Goal: Information Seeking & Learning: Find contact information

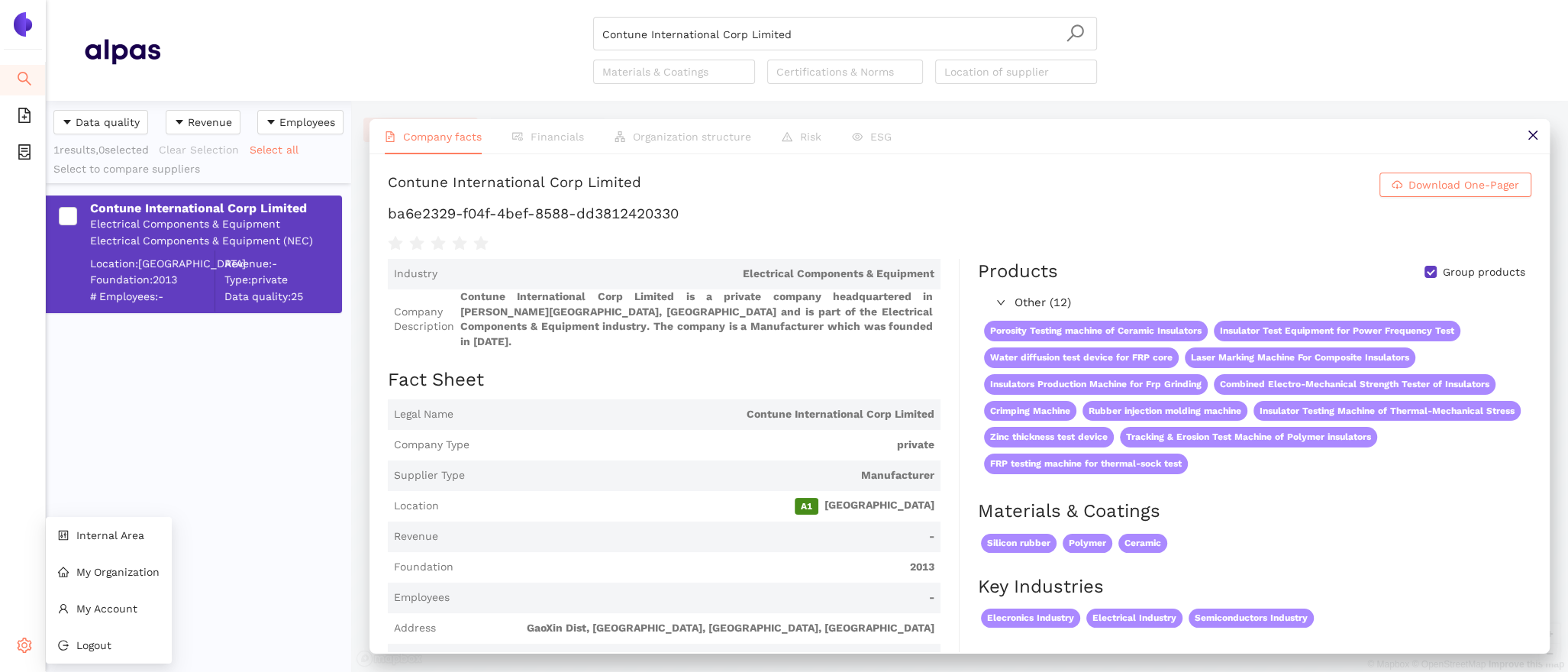
scroll to position [571, 305]
click at [109, 538] on span "Internal Area" at bounding box center [110, 535] width 68 height 13
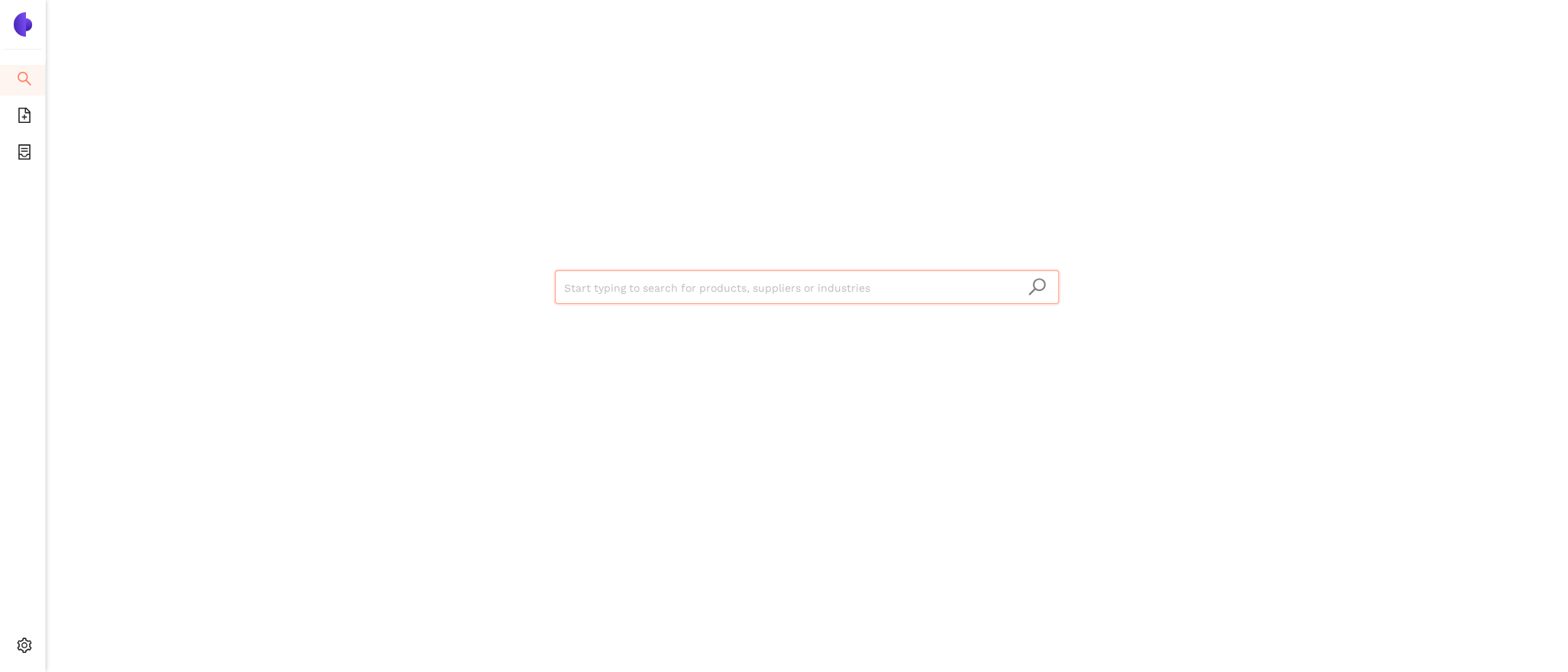
click at [612, 292] on input "search" at bounding box center [807, 288] width 486 height 34
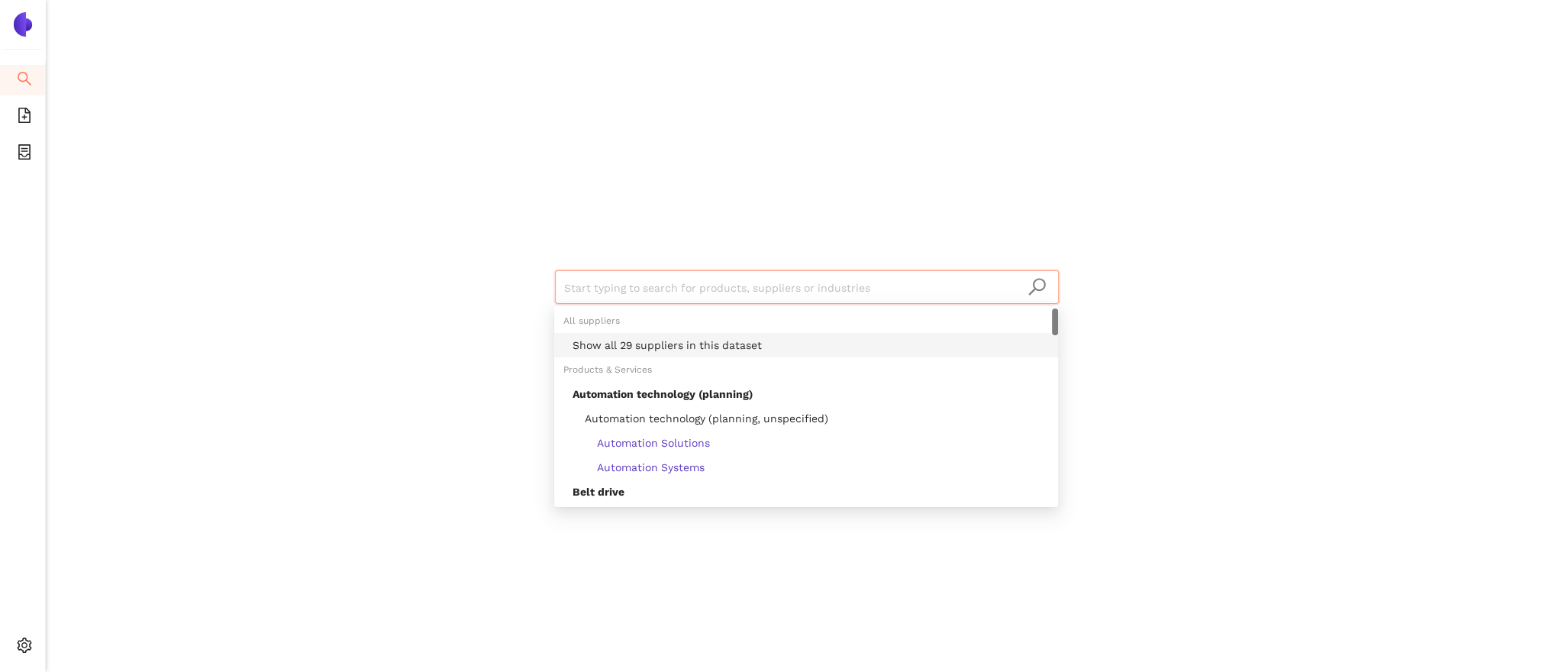
click at [631, 338] on div "Show all 29 suppliers in this dataset" at bounding box center [810, 344] width 476 height 17
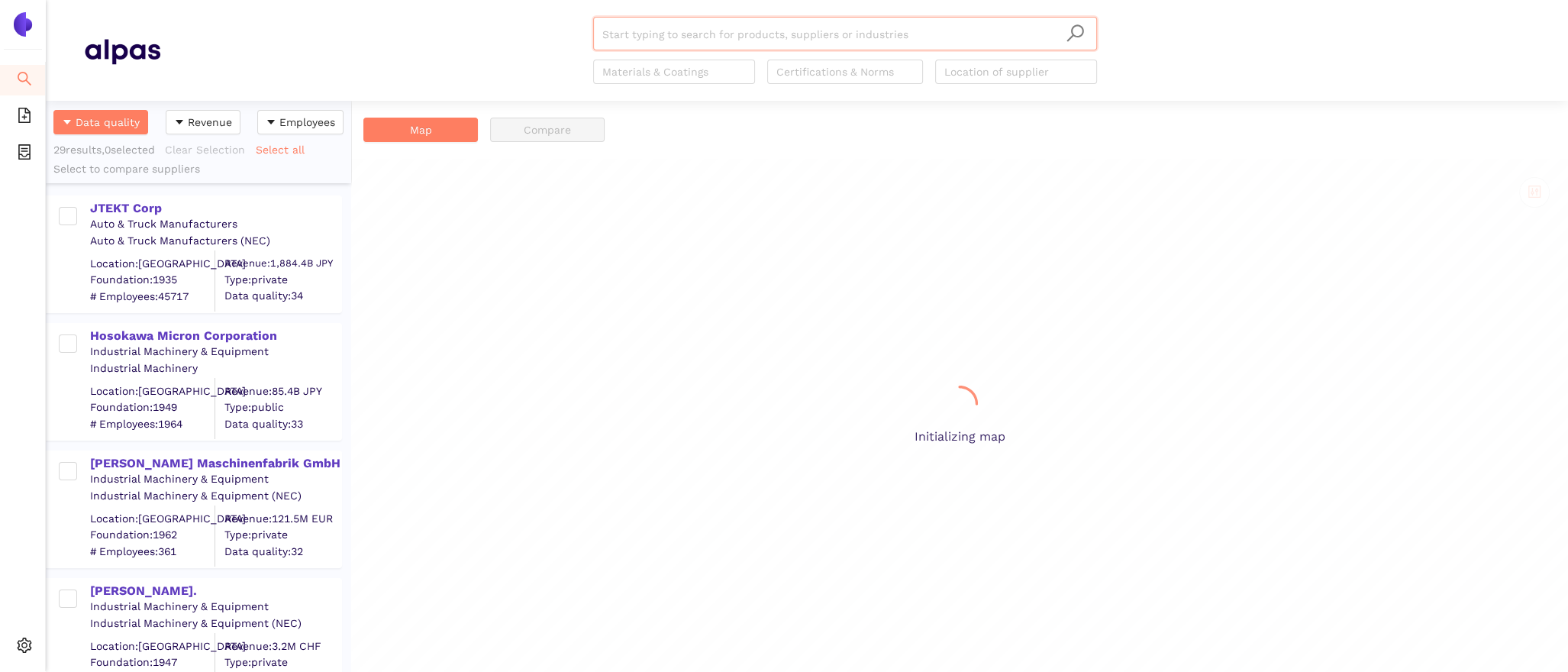
scroll to position [571, 305]
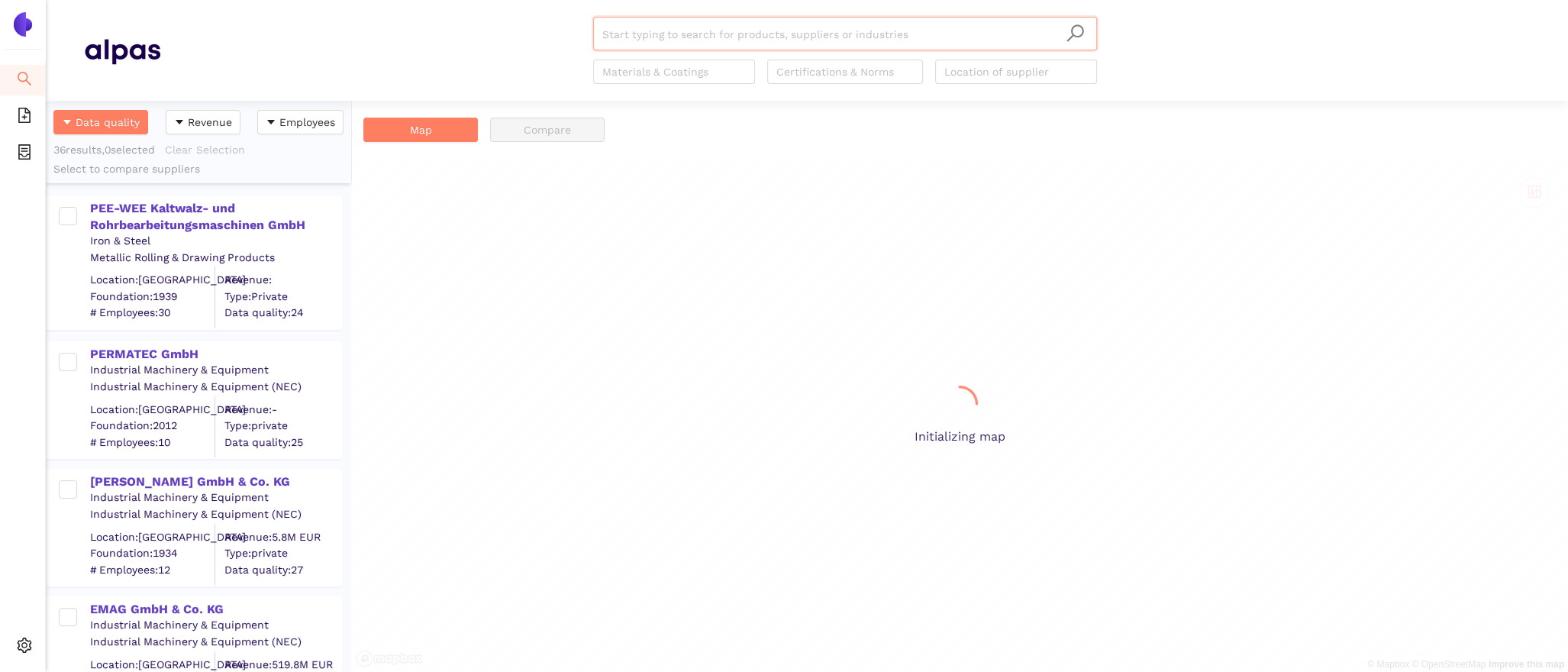
scroll to position [571, 305]
click at [649, 39] on input "search" at bounding box center [845, 34] width 486 height 34
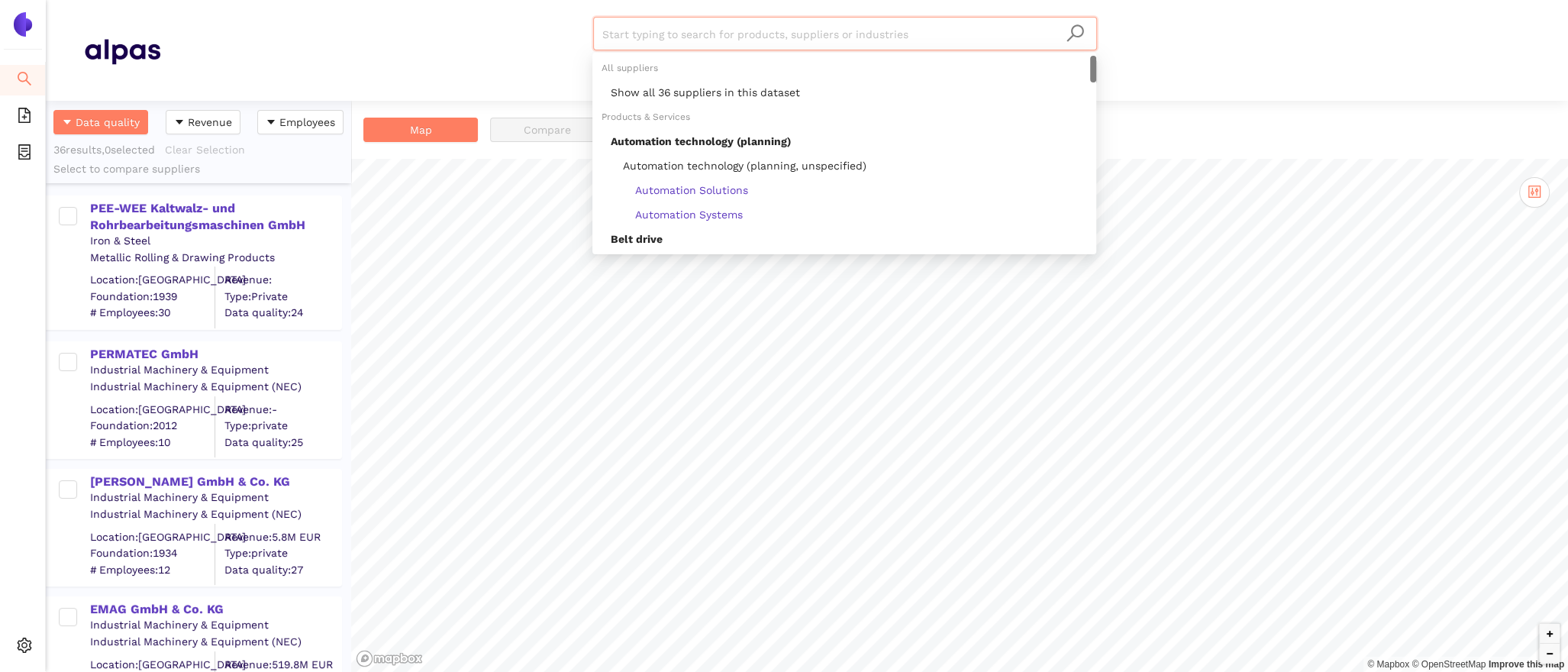
paste input "Gelbar - MMT Inc."
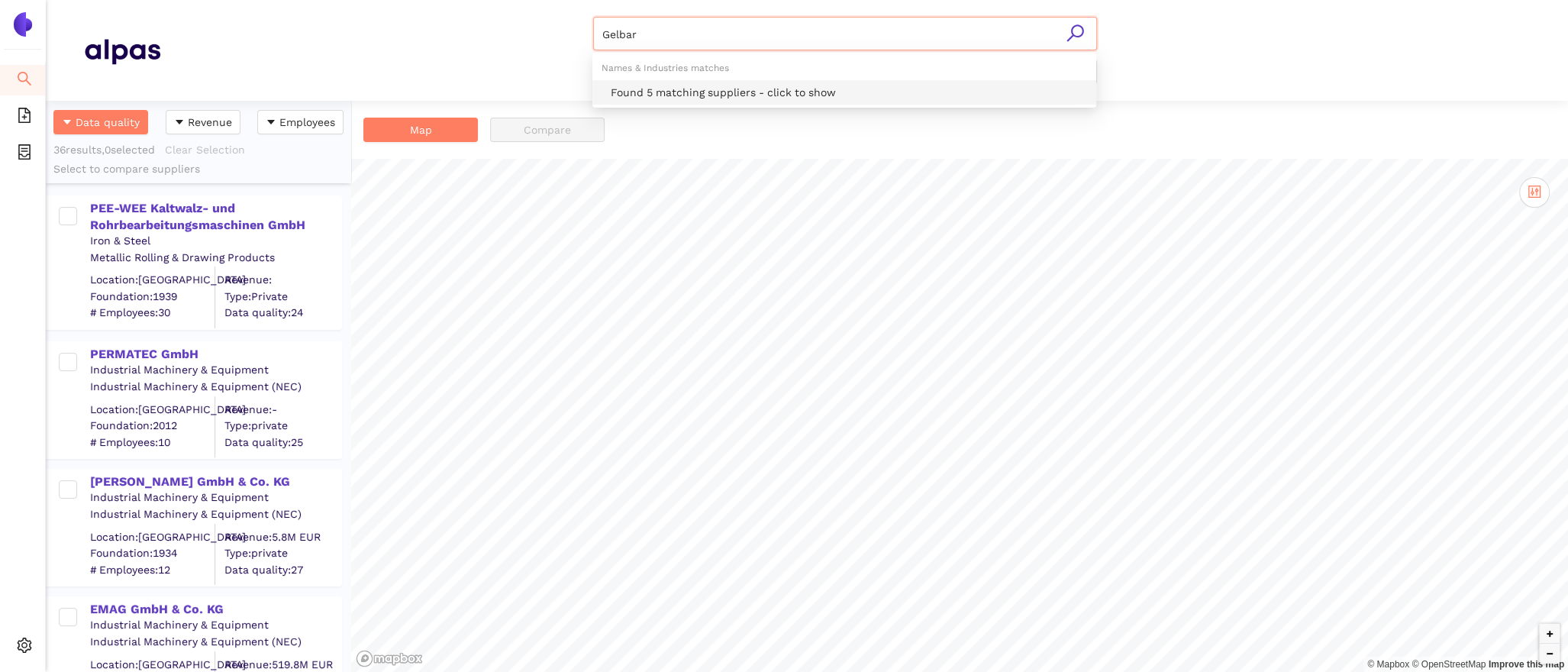
click at [855, 95] on div "Found 5 matching suppliers - click to show" at bounding box center [849, 92] width 476 height 17
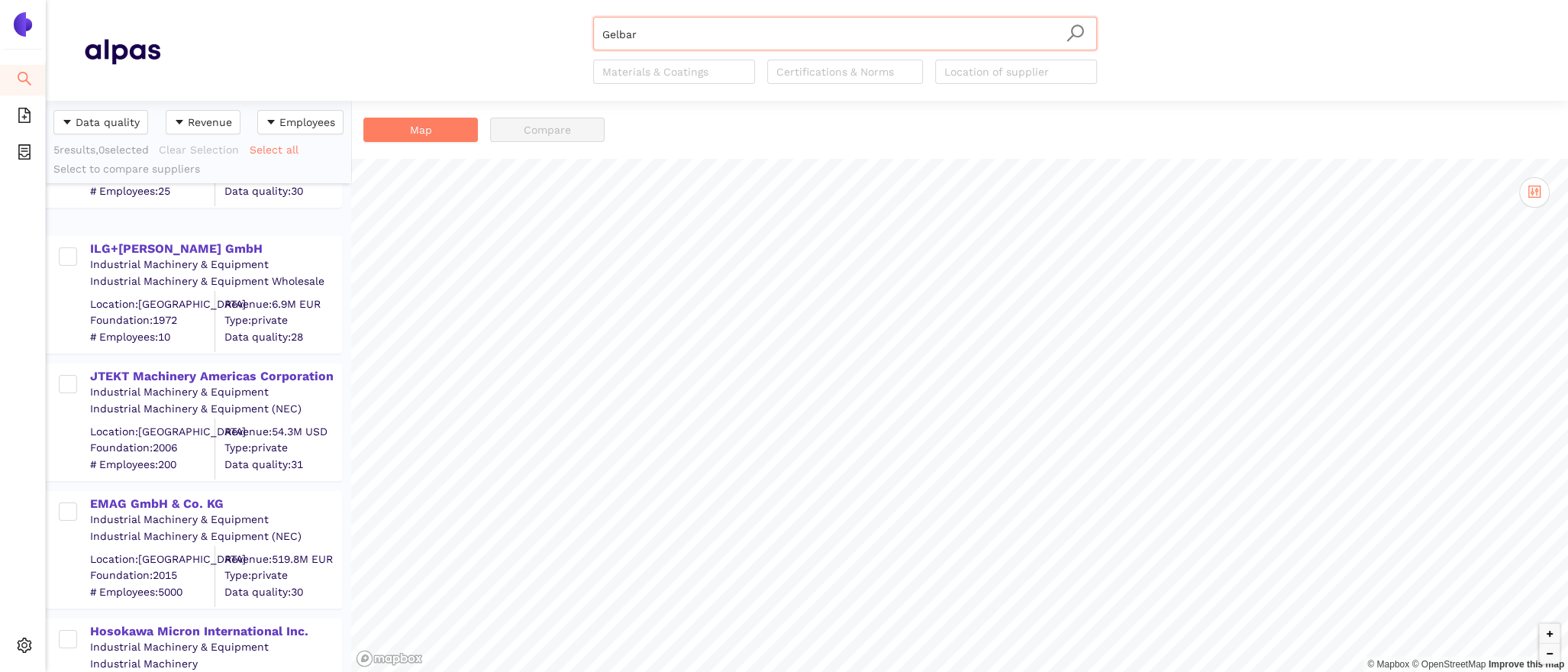
scroll to position [168, 0]
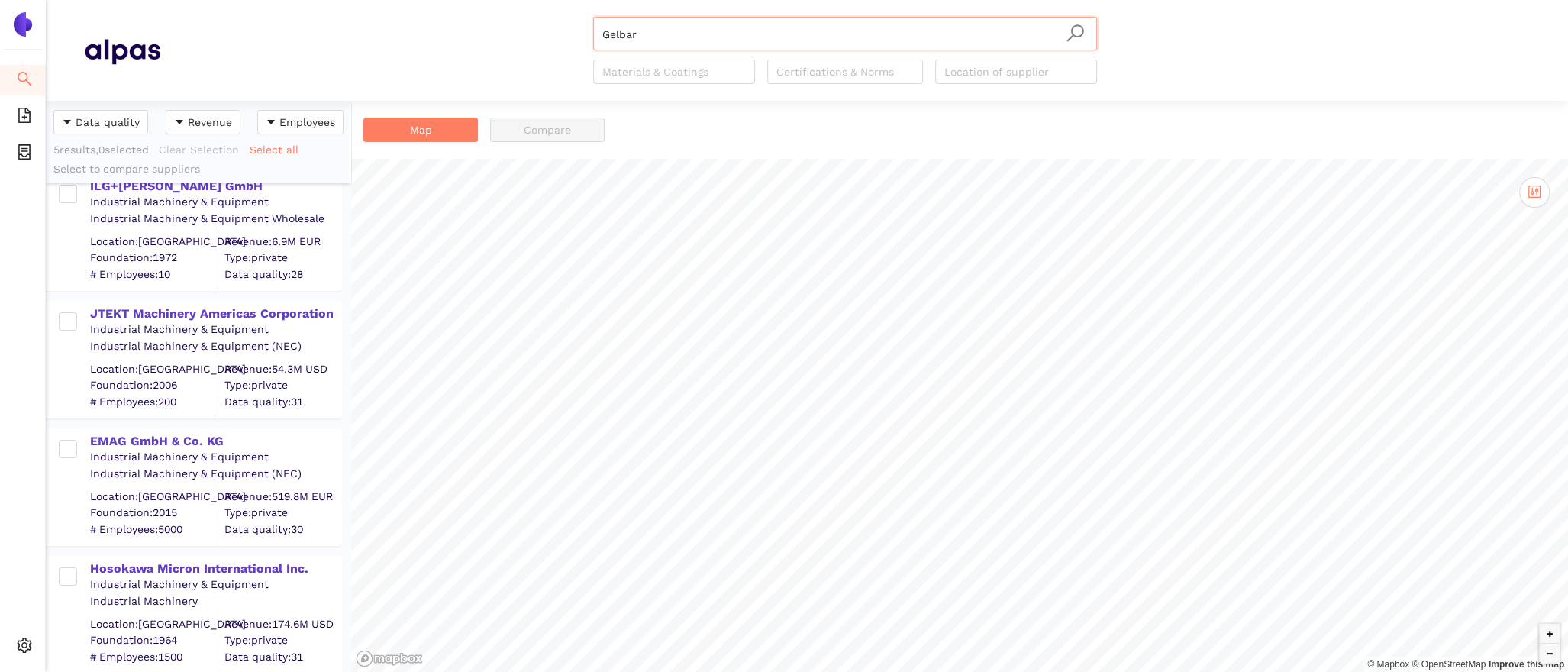
drag, startPoint x: 657, startPoint y: 30, endPoint x: 504, endPoint y: 20, distance: 153.3
click at [504, 20] on div "Gelbar Gelbar Materials & Coatings Certifications & Norms Location of supplier" at bounding box center [845, 50] width 1369 height 67
drag, startPoint x: 650, startPoint y: 34, endPoint x: 512, endPoint y: 17, distance: 139.0
click at [512, 17] on div "Gelbar - MMT Inc. Materials & Coatings Certifications & Norms Location of suppl…" at bounding box center [845, 50] width 1369 height 67
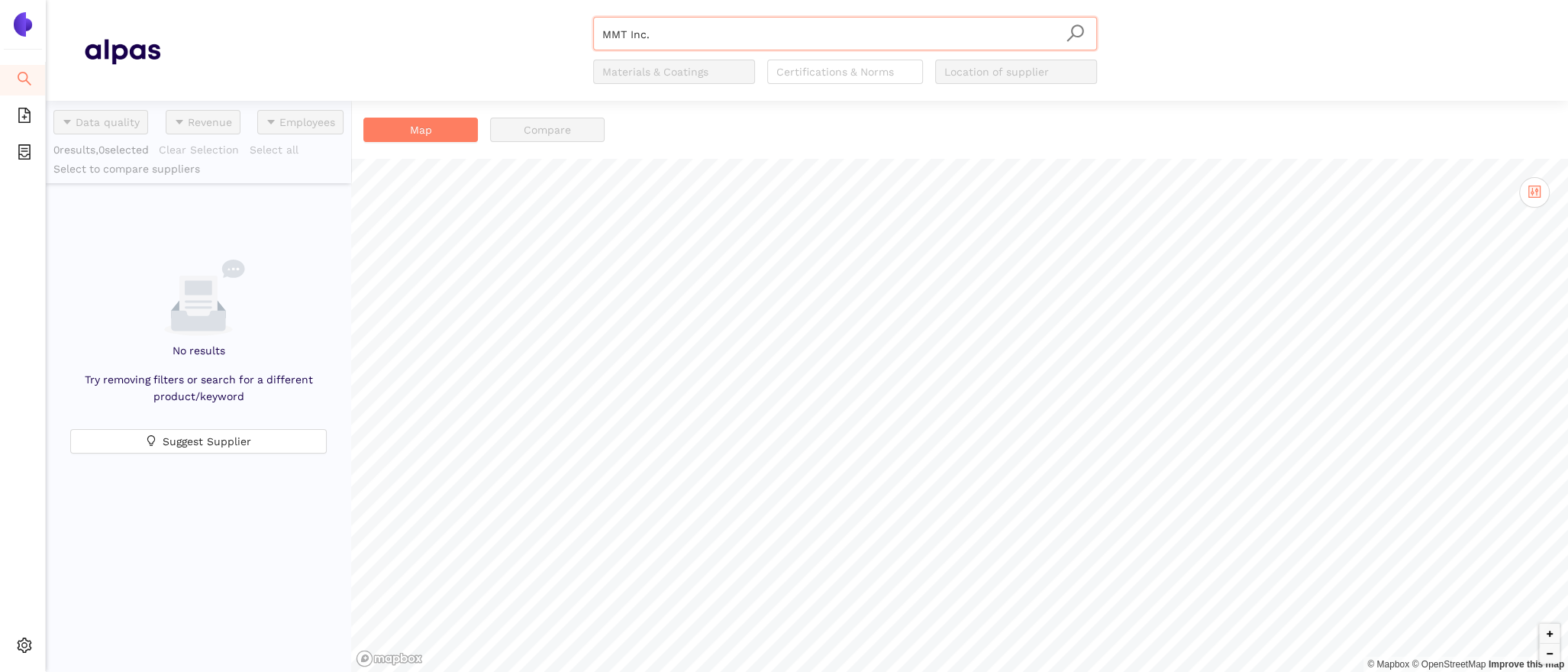
type input "MMT Inc."
drag, startPoint x: 655, startPoint y: 38, endPoint x: 490, endPoint y: 9, distance: 167.5
click at [490, 9] on header "MMT Inc. Materials & Coatings Certifications & Norms Location of supplier" at bounding box center [806, 50] width 1522 height 101
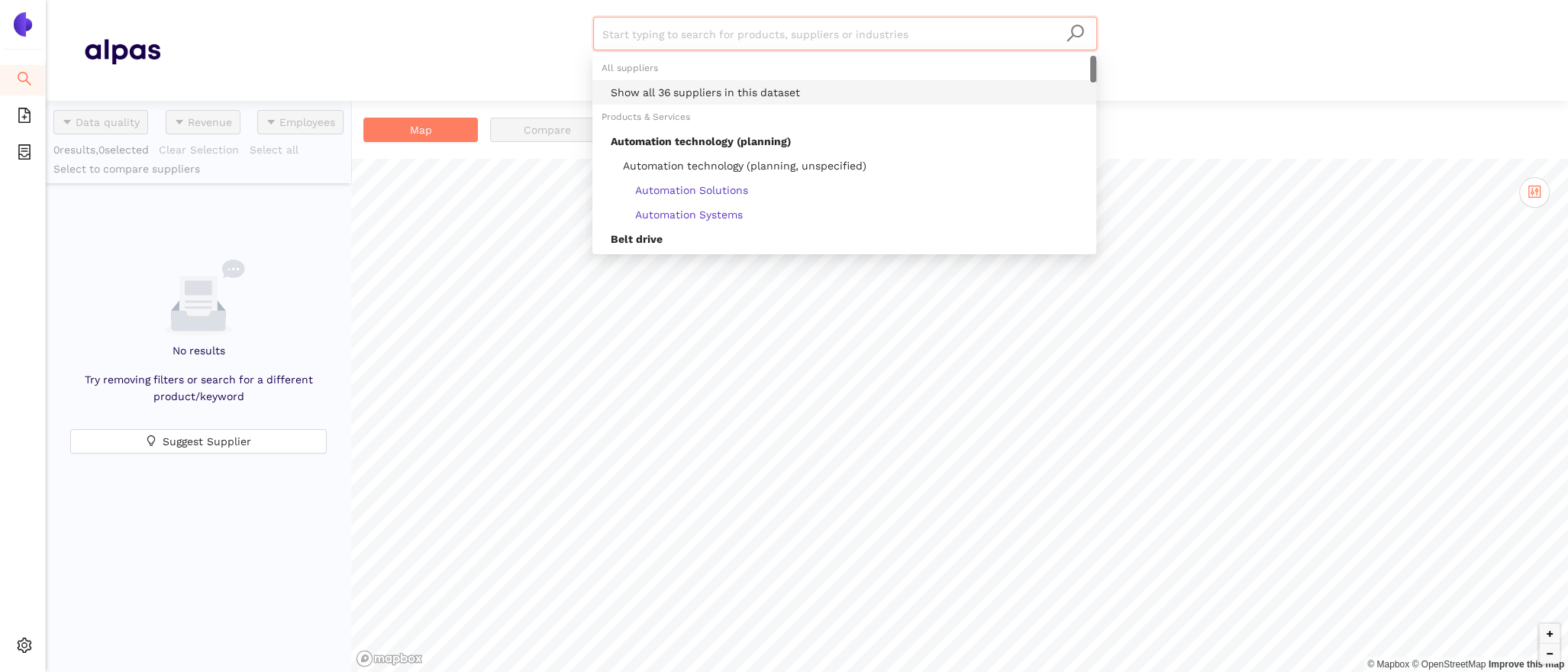
click at [751, 94] on div "Show all 36 suppliers in this dataset" at bounding box center [849, 92] width 476 height 17
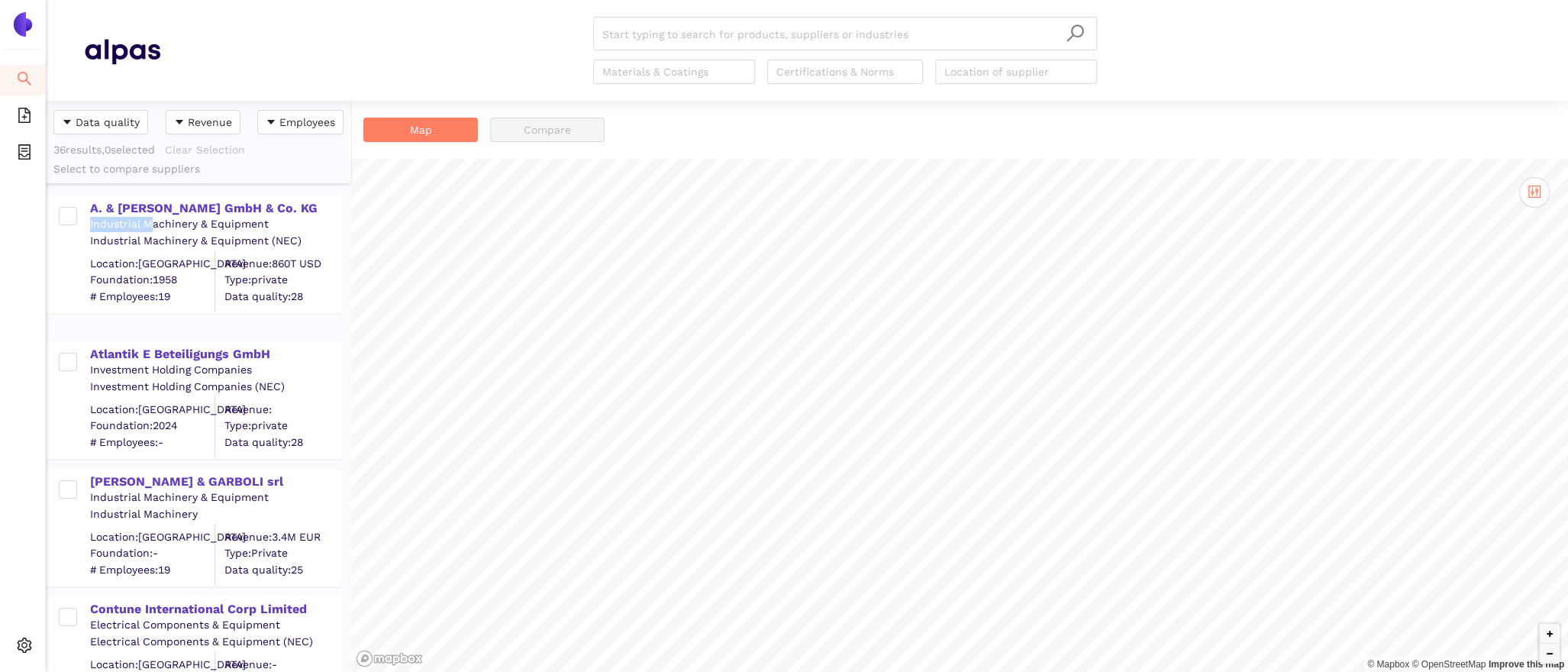
click at [150, 217] on div "Industrial Machinery & Equipment" at bounding box center [215, 224] width 251 height 15
click at [145, 200] on div "A. & U. Geiger GmbH & Co. KG" at bounding box center [215, 207] width 251 height 17
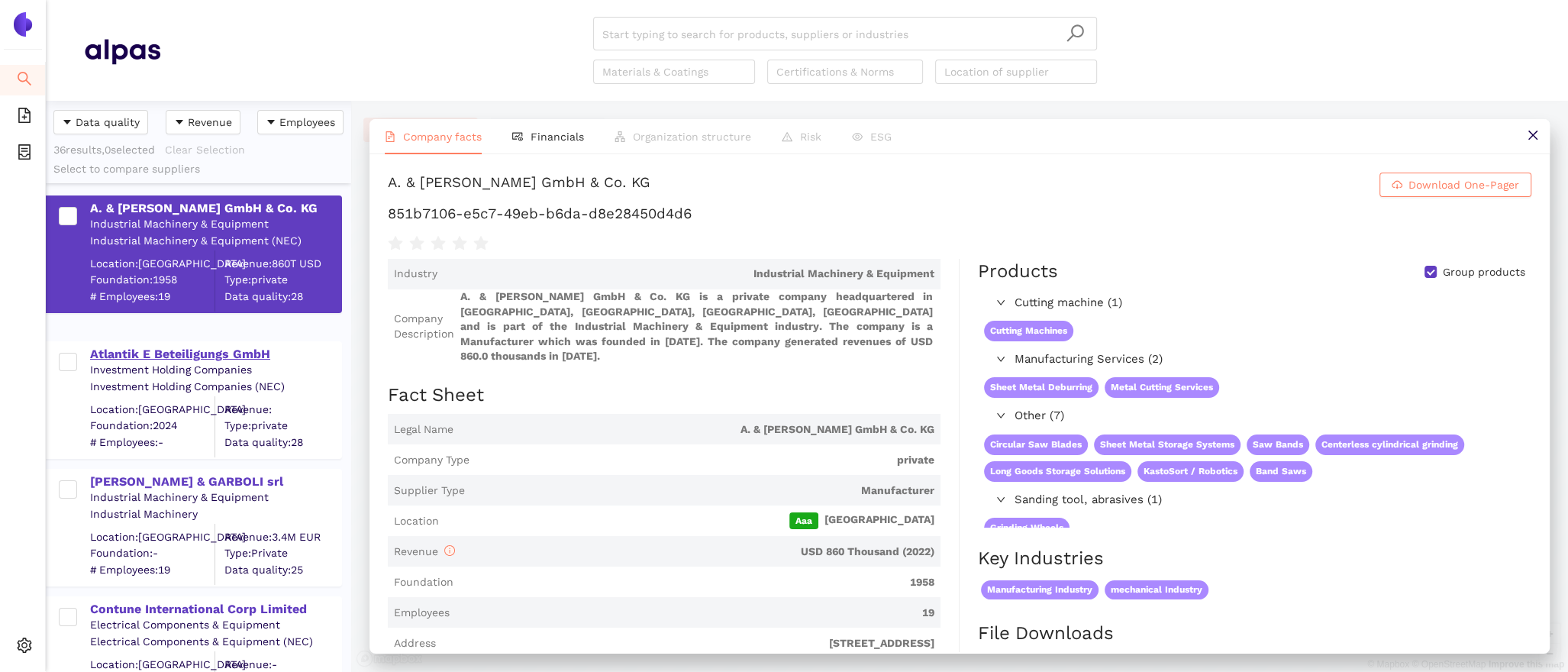
click at [130, 357] on div "Atlantik E Beteiligungs GmbH" at bounding box center [215, 354] width 251 height 17
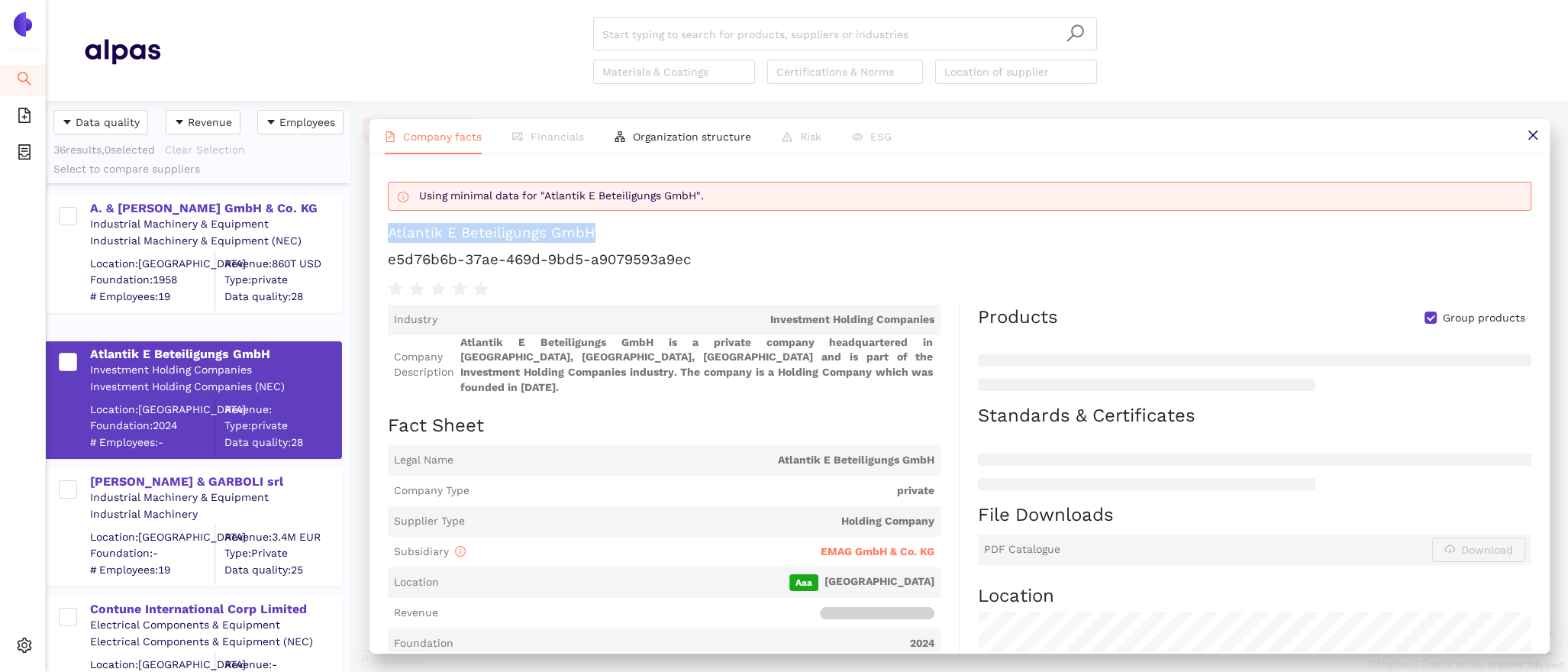
drag, startPoint x: 658, startPoint y: 234, endPoint x: 380, endPoint y: 229, distance: 278.0
click at [380, 230] on div "Using minimal data for "Atlantik E Beteiligungs GmbH". Atlantik E Beteiligungs …" at bounding box center [959, 402] width 1180 height 498
copy div "Atlantik E Beteiligungs GmbH"
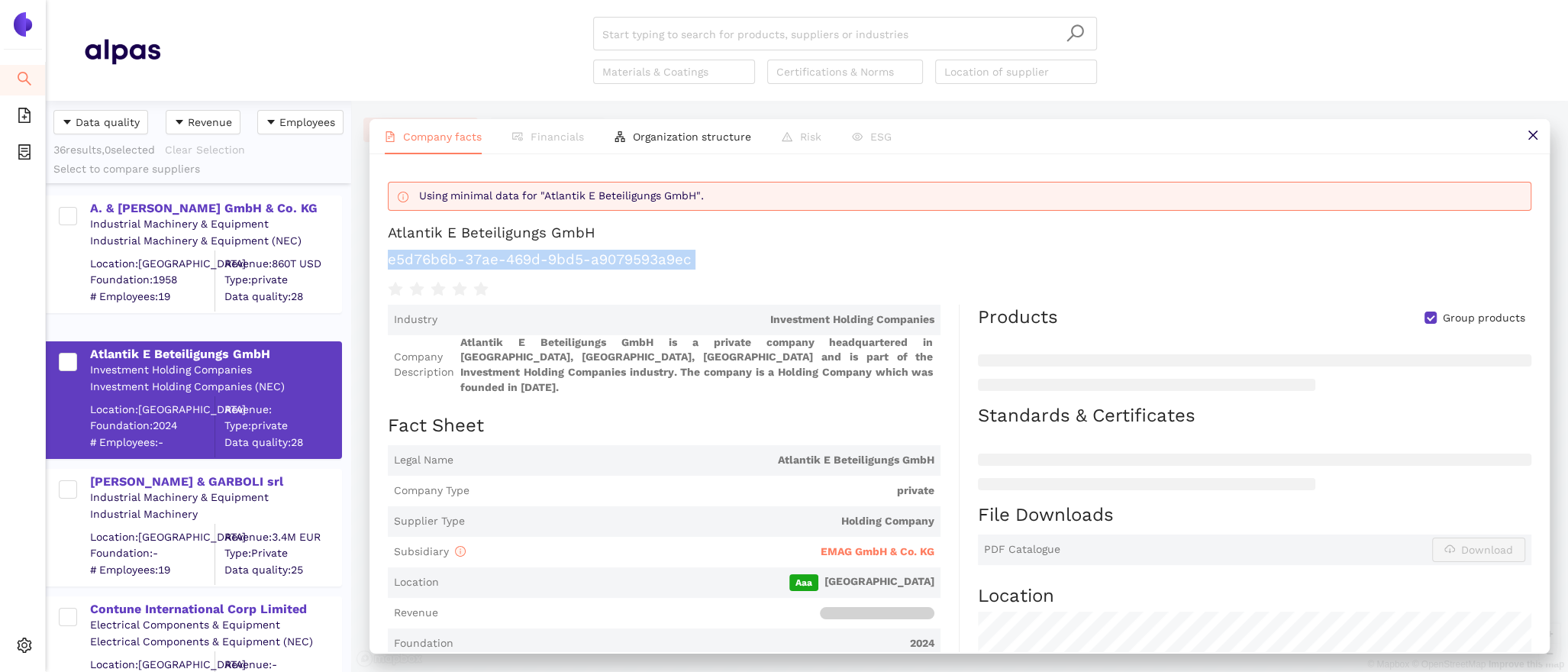
drag, startPoint x: 729, startPoint y: 269, endPoint x: 383, endPoint y: 257, distance: 346.2
click at [383, 257] on div "Using minimal data for "Atlantik E Beteiligungs GmbH". Atlantik E Beteiligungs …" at bounding box center [959, 402] width 1180 height 498
copy div "e5d76b6b-37ae-469d-9bd5-a9079593a9ec"
click at [652, 30] on input "search" at bounding box center [845, 34] width 486 height 34
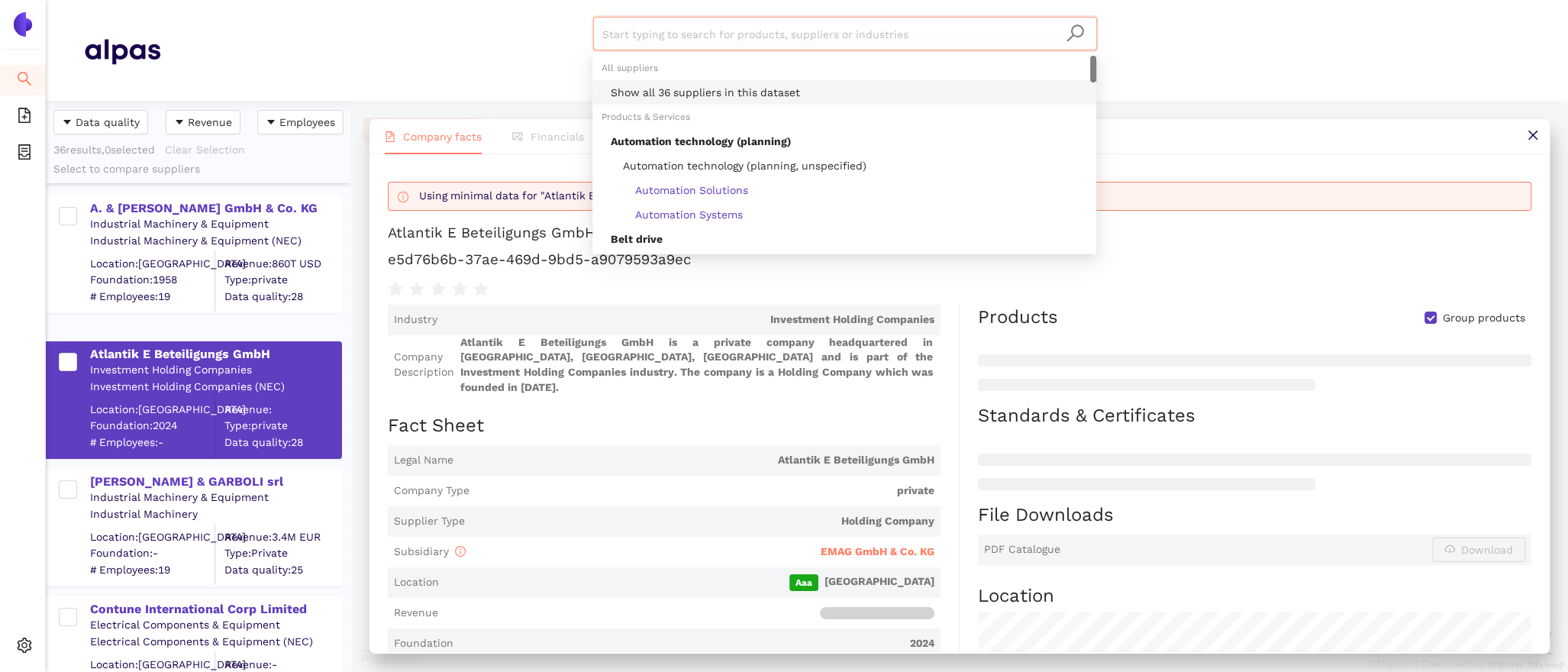
paste input "PERMATEC GmbH"
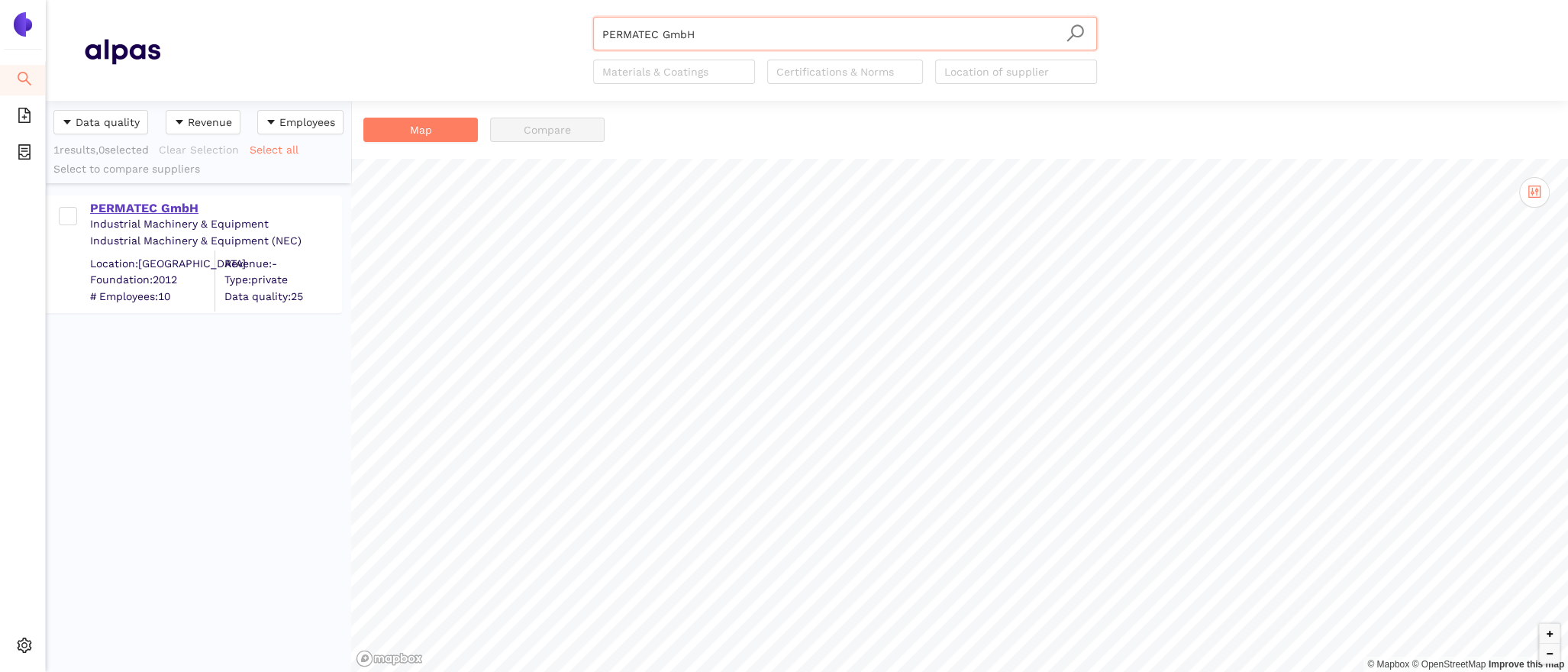
click at [198, 208] on div "PERMATEC GmbH" at bounding box center [215, 207] width 251 height 17
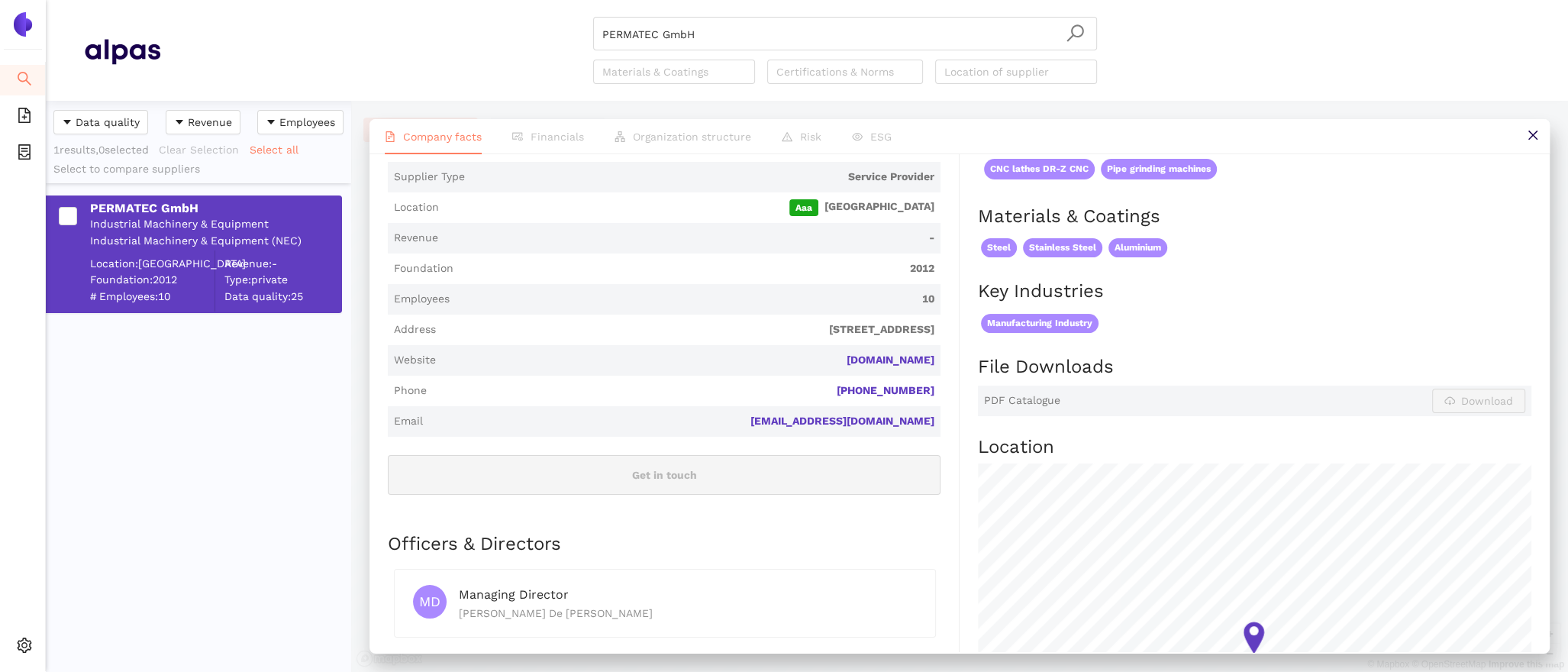
scroll to position [449, 0]
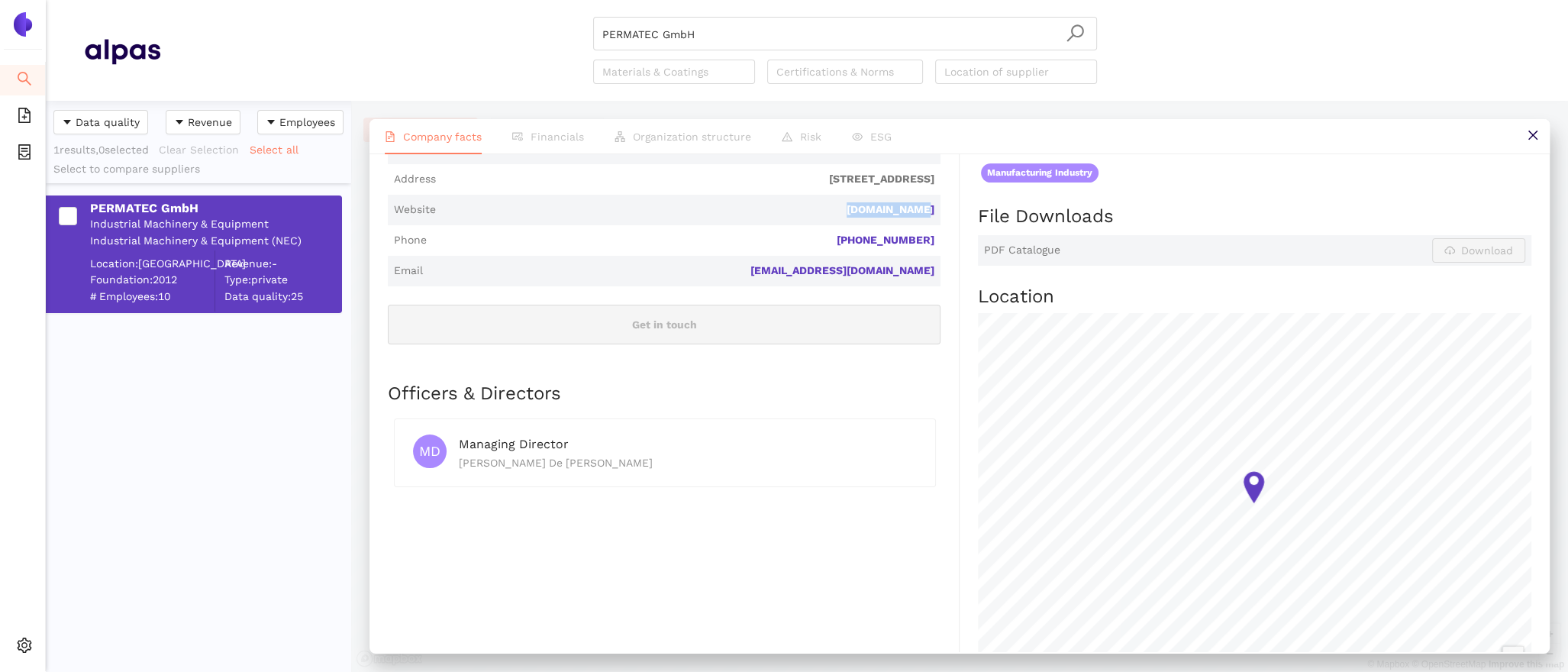
drag, startPoint x: 941, startPoint y: 193, endPoint x: 841, endPoint y: 193, distance: 100.0
click at [841, 193] on div "Industry Industrial Machinery & Equipment Company Description PERMATEC GmbH is …" at bounding box center [673, 439] width 571 height 1259
copy link "permatec.net"
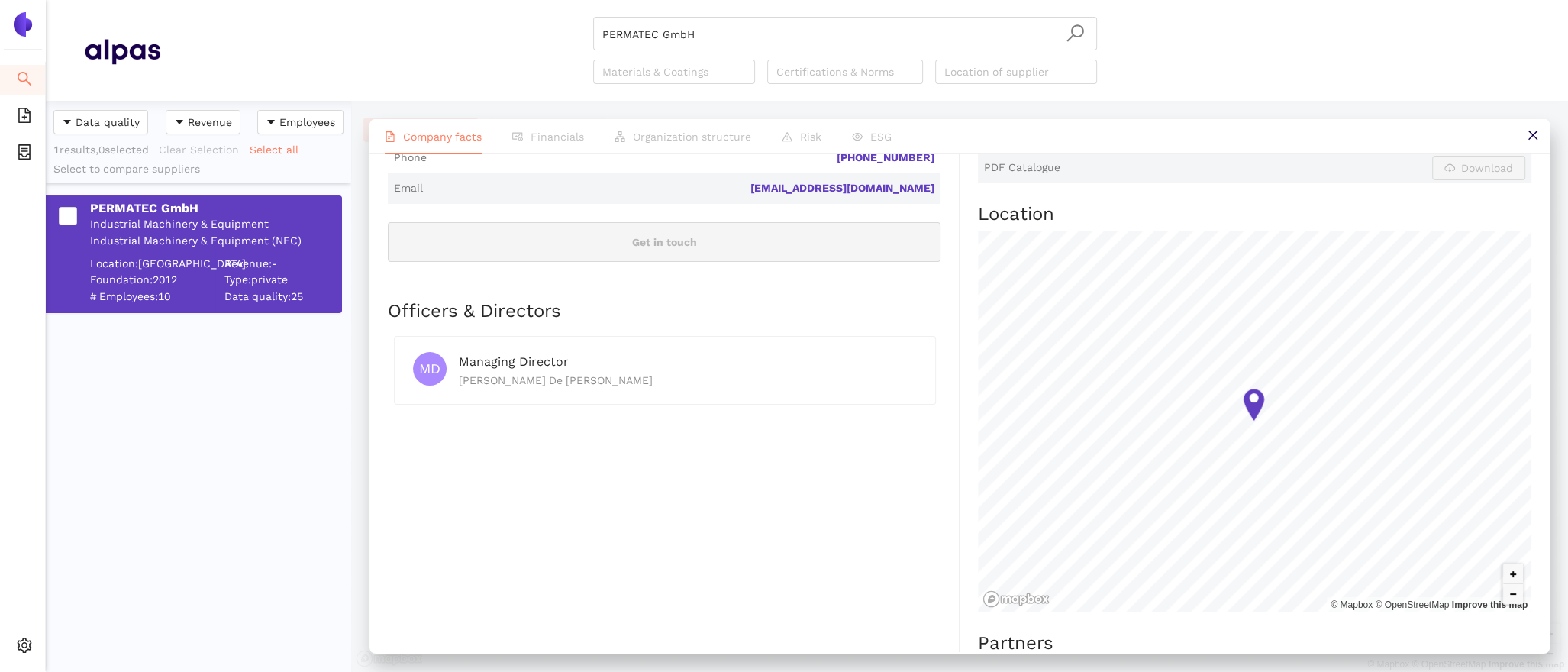
scroll to position [0, 0]
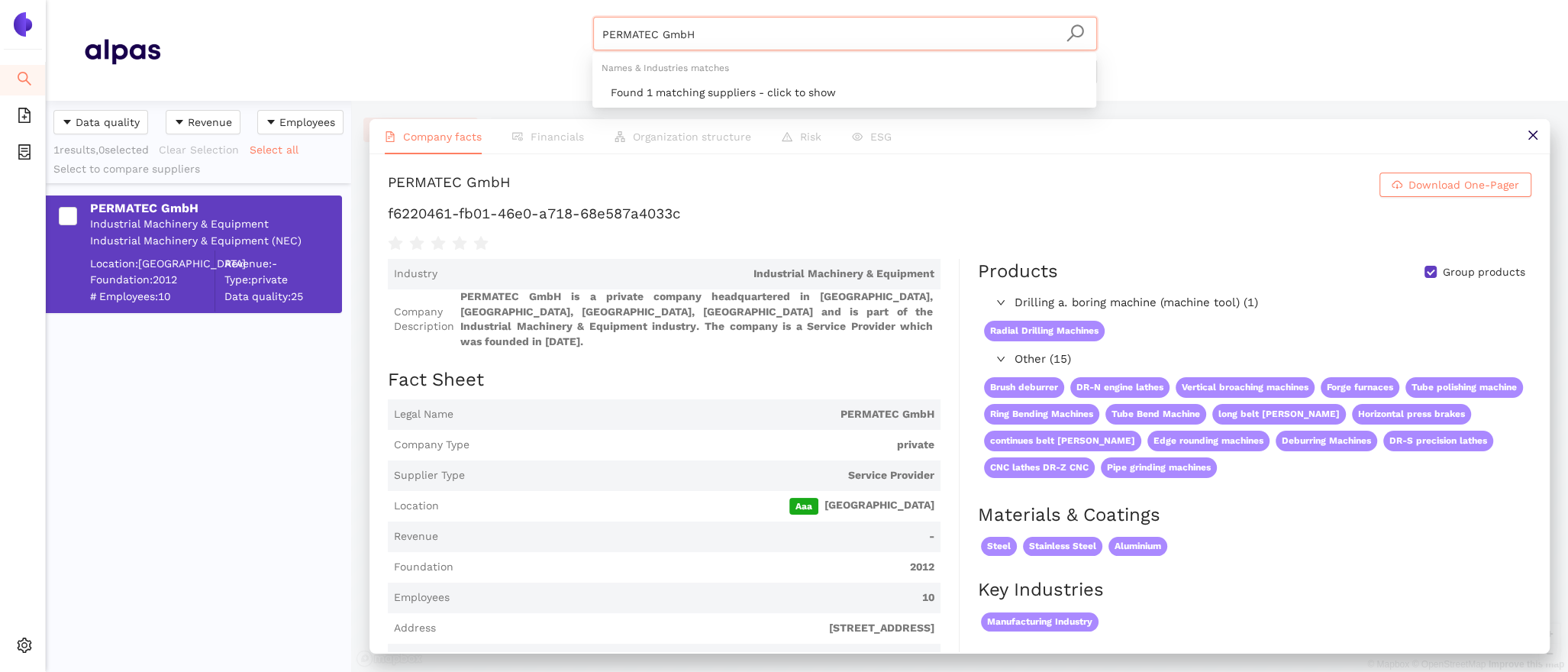
drag, startPoint x: 712, startPoint y: 46, endPoint x: 444, endPoint y: 6, distance: 271.0
click at [451, 7] on header "PERMATEC GmbH Materials & Coatings Certifications & Norms Location of supplier" at bounding box center [806, 50] width 1522 height 101
paste input "Rettificatrici Ghiringhelli S.p.a."
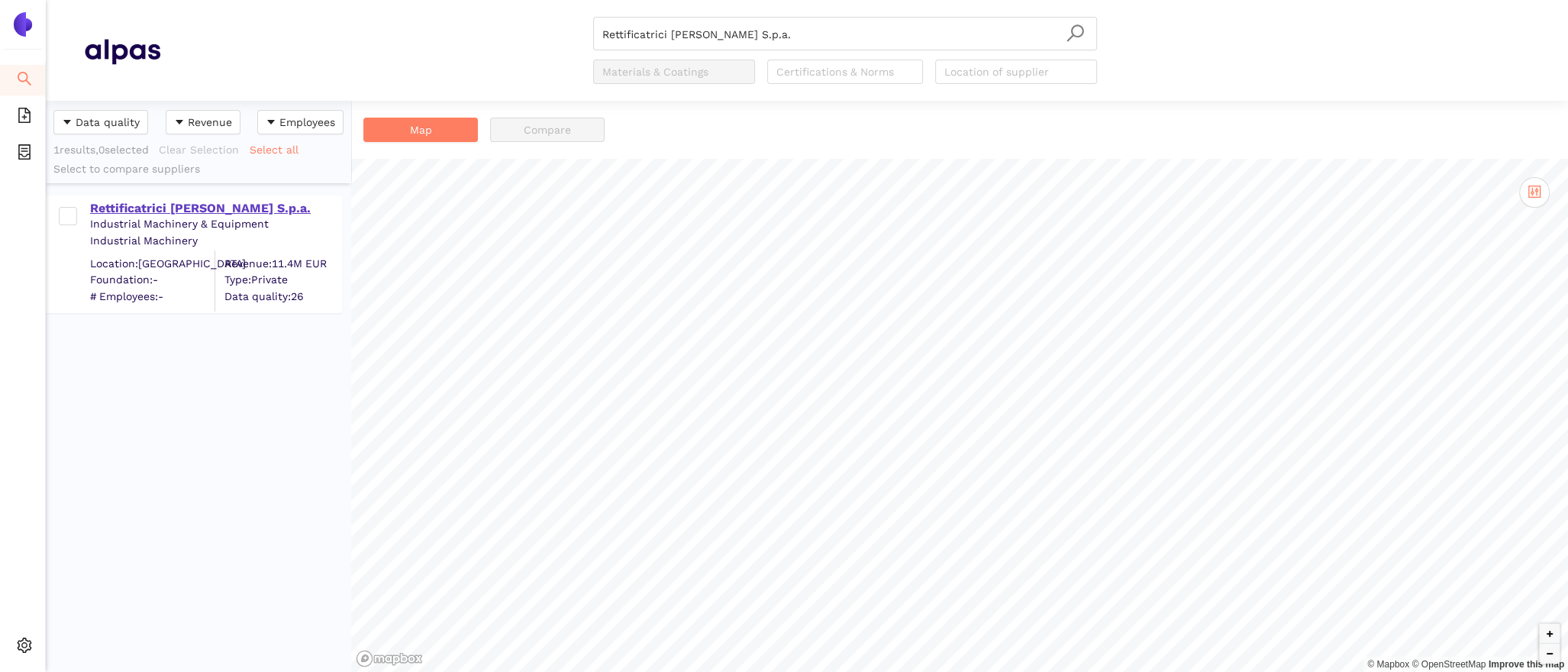
click at [178, 208] on div "Rettificatrici Ghiringhelli S.p.a." at bounding box center [215, 207] width 251 height 17
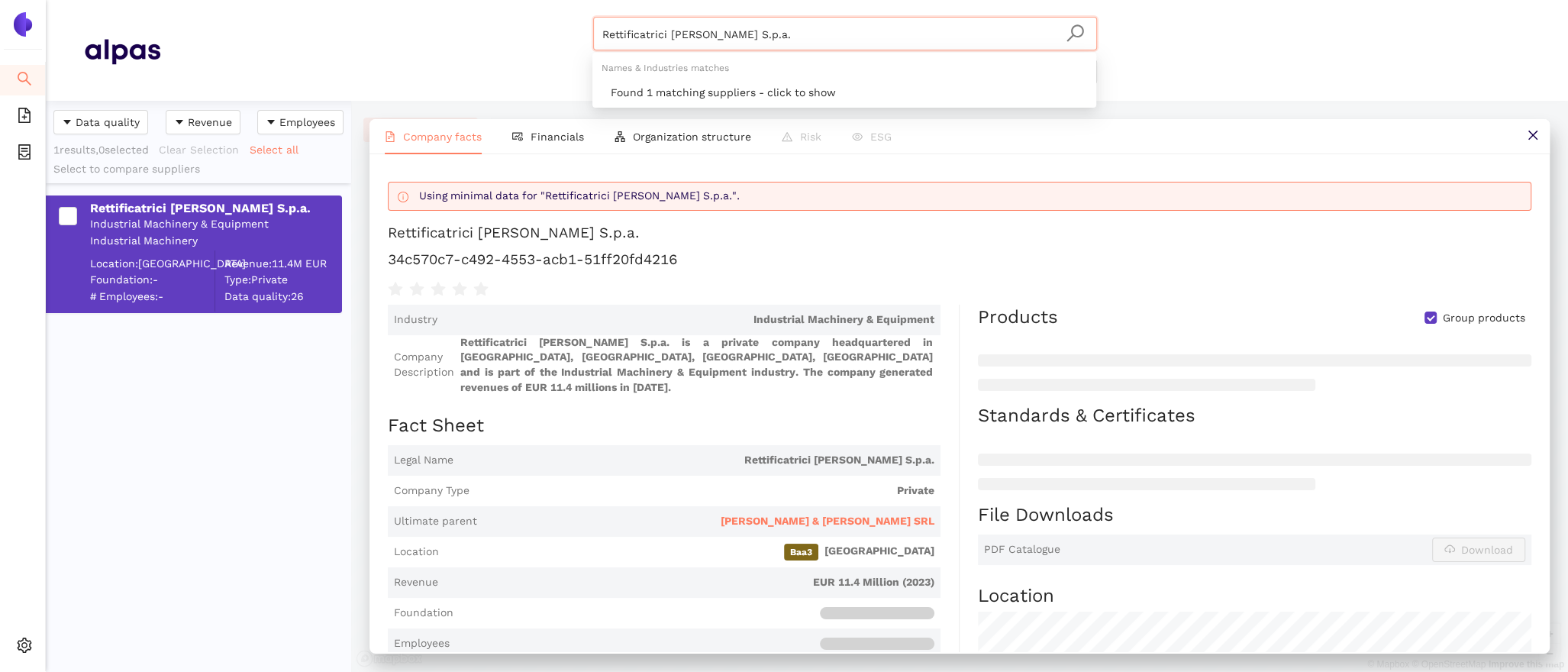
drag, startPoint x: 788, startPoint y: 39, endPoint x: 458, endPoint y: 5, distance: 331.7
click at [459, 6] on header "Rettificatrici Ghiringhelli S.p.a. Materials & Coatings Certifications & Norms …" at bounding box center [806, 50] width 1522 height 101
paste input "TSCHUDIN AG"
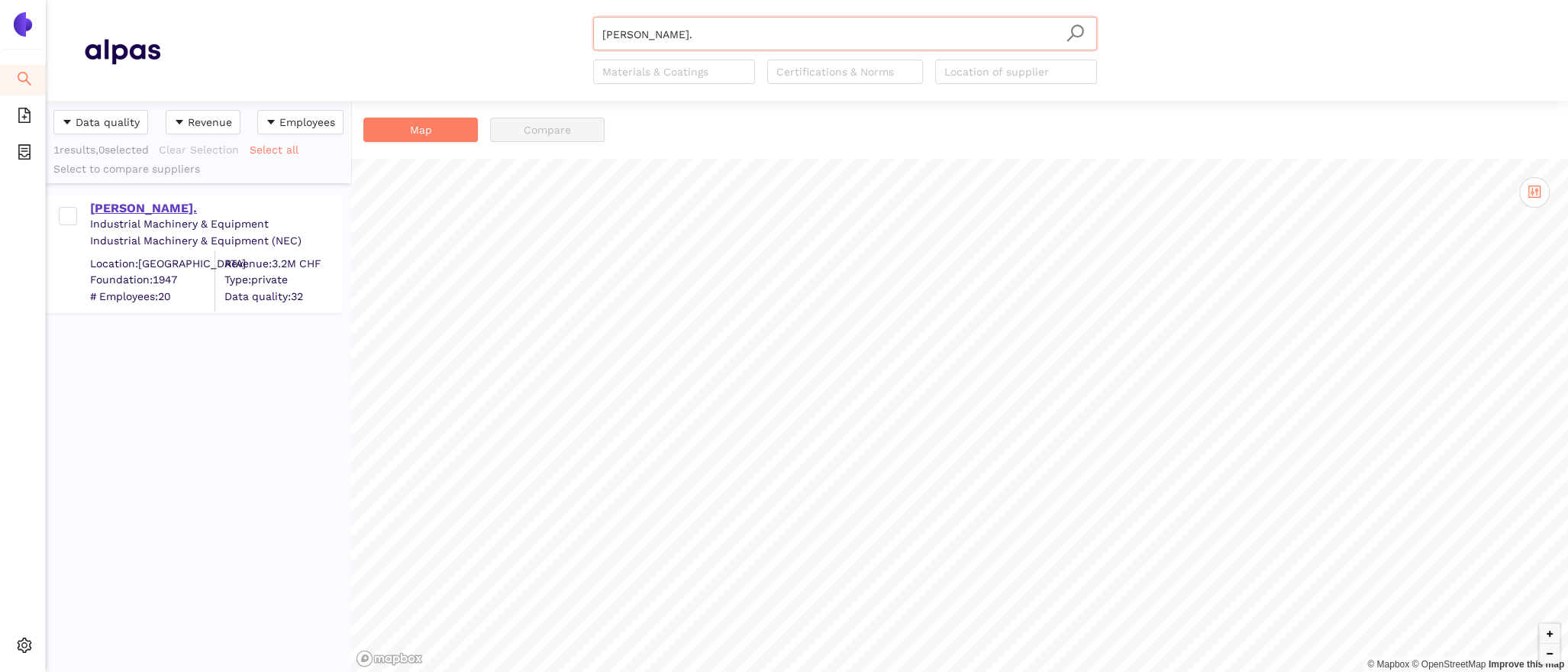
click at [171, 197] on div "[PERSON_NAME]." at bounding box center [215, 207] width 251 height 20
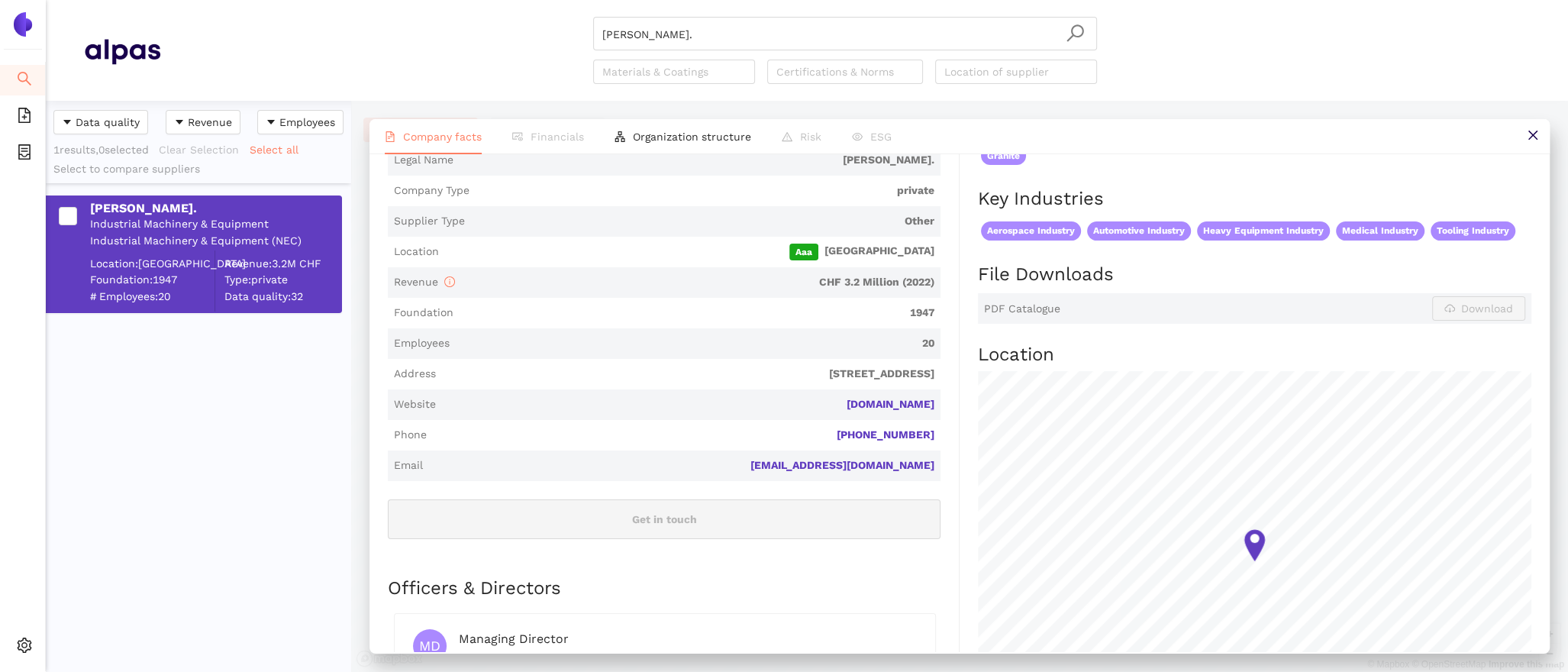
scroll to position [318, 0]
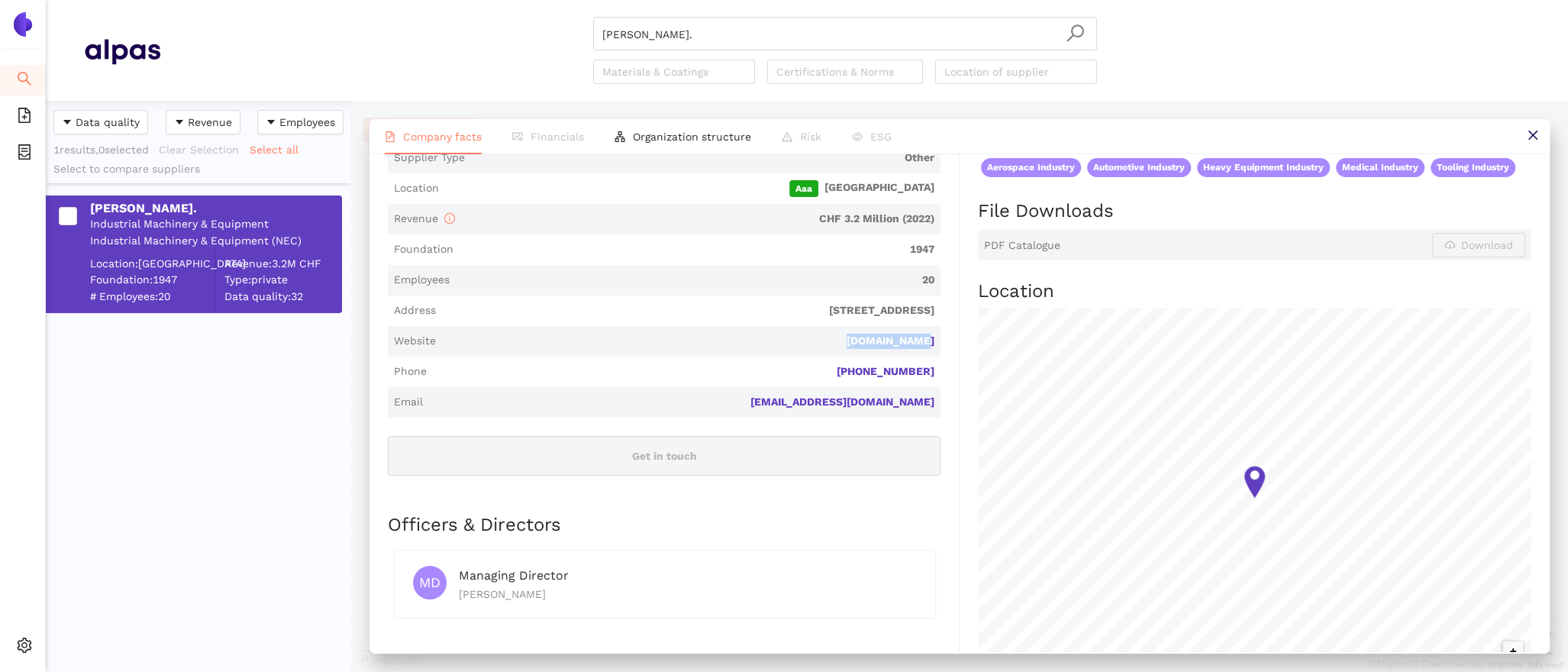
drag, startPoint x: 946, startPoint y: 349, endPoint x: 828, endPoint y: 339, distance: 118.4
click at [828, 339] on div "Industry Industrial Machinery & Equipment Company Description TSCHUDIN AG. is a…" at bounding box center [673, 324] width 571 height 766
copy link "tschudin.com"
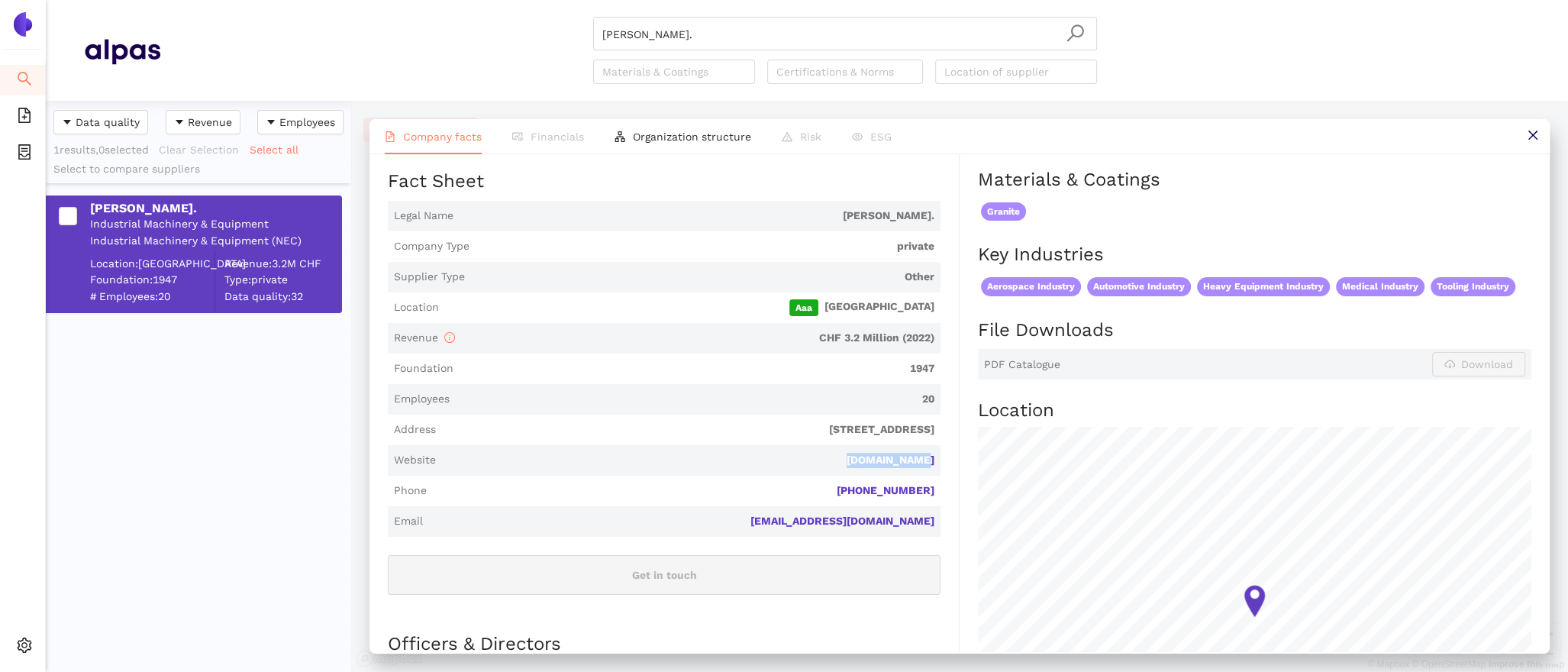
scroll to position [103, 0]
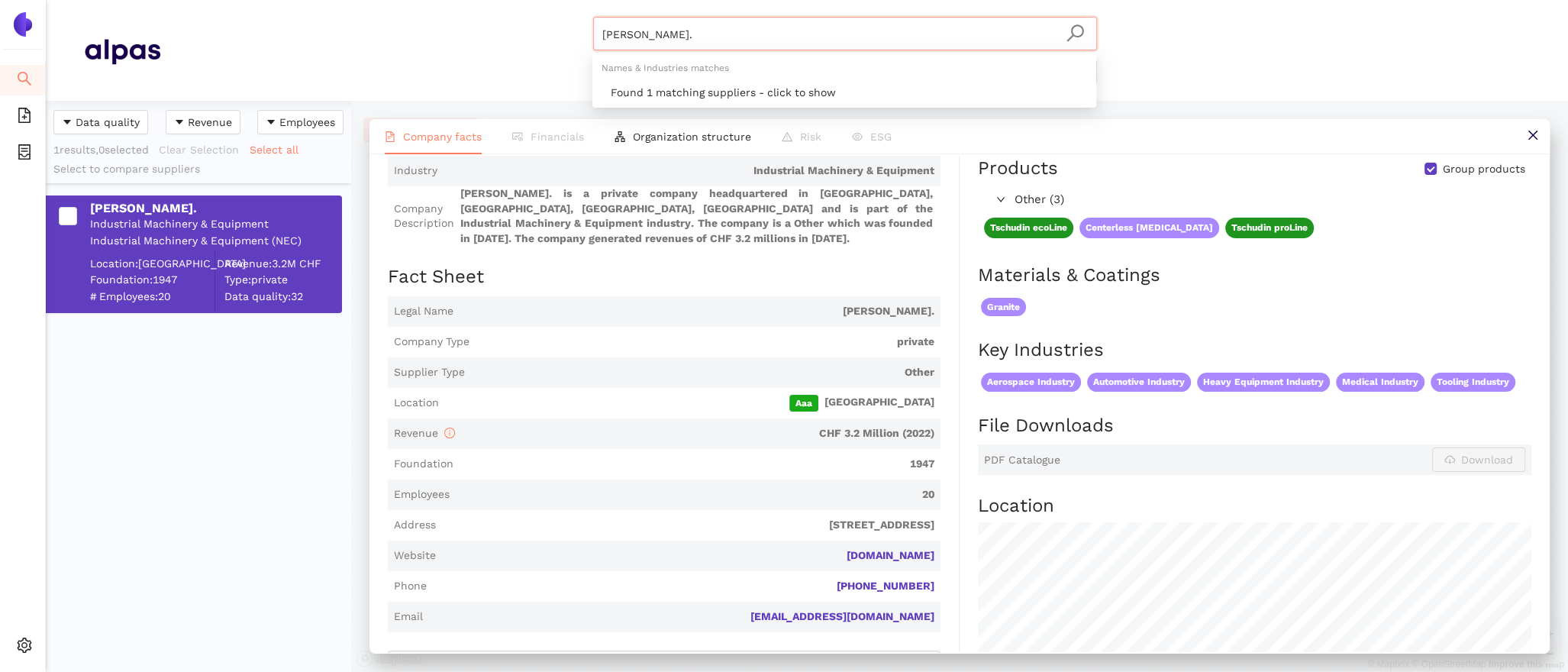
drag, startPoint x: 705, startPoint y: 39, endPoint x: 486, endPoint y: 0, distance: 222.4
click at [486, 0] on header "TSCHUDIN AG. Materials & Coatings Certifications & Norms Location of supplier" at bounding box center [806, 50] width 1522 height 101
paste input "United Machining Solutions AG"
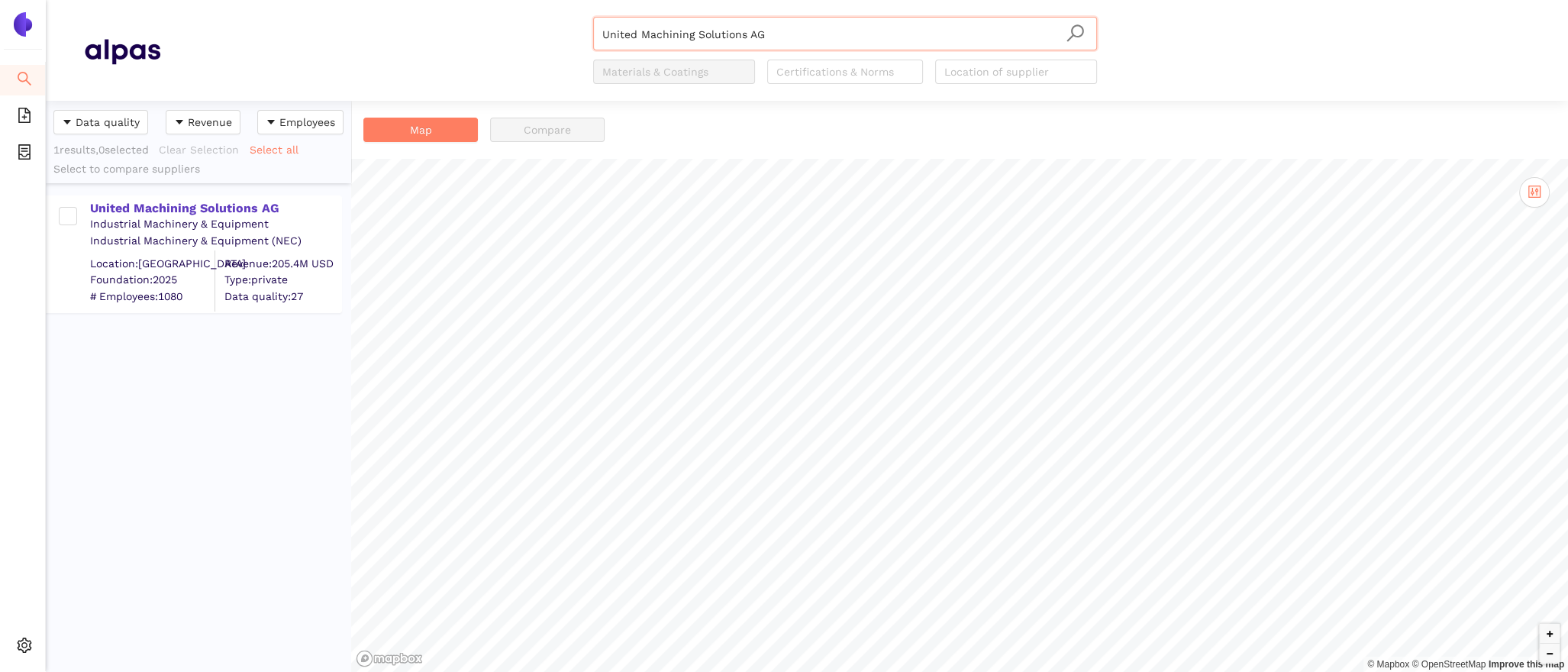
click at [226, 196] on div "United Machining Solutions AG Industrial Machinery & Equipment Industrial Machi…" at bounding box center [193, 255] width 296 height 118
click at [231, 210] on div "United Machining Solutions AG" at bounding box center [215, 207] width 251 height 17
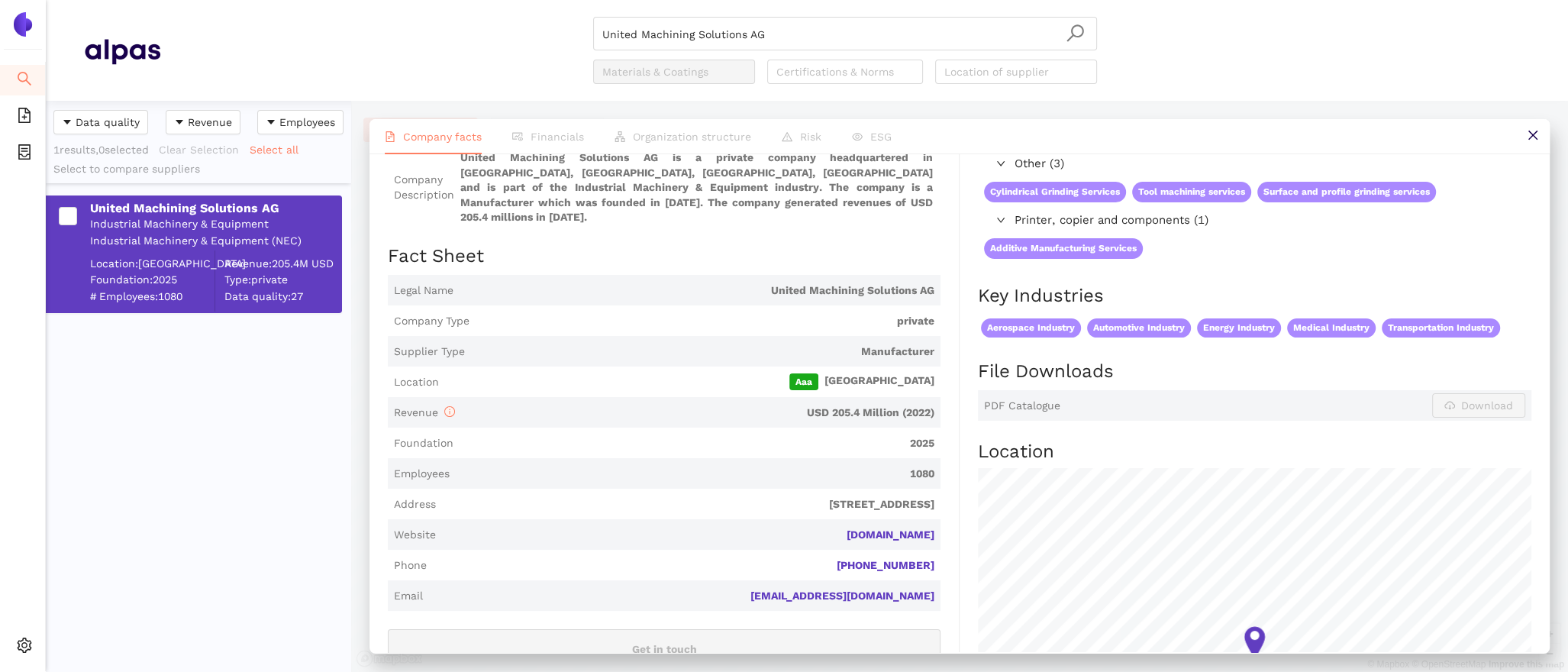
scroll to position [189, 0]
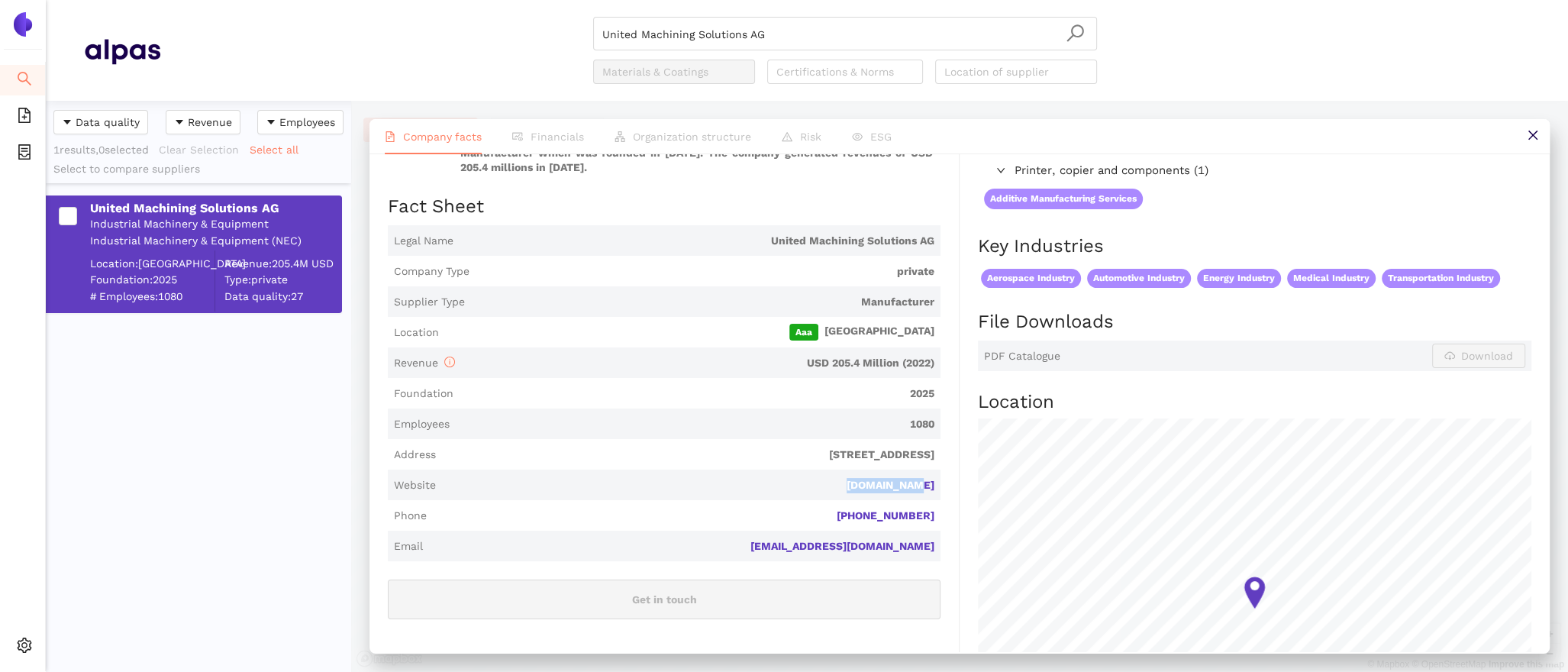
drag, startPoint x: 938, startPoint y: 468, endPoint x: 850, endPoint y: 464, distance: 88.1
click at [850, 469] on span "Website grinding.ch" at bounding box center [663, 484] width 553 height 31
copy link "grinding.ch"
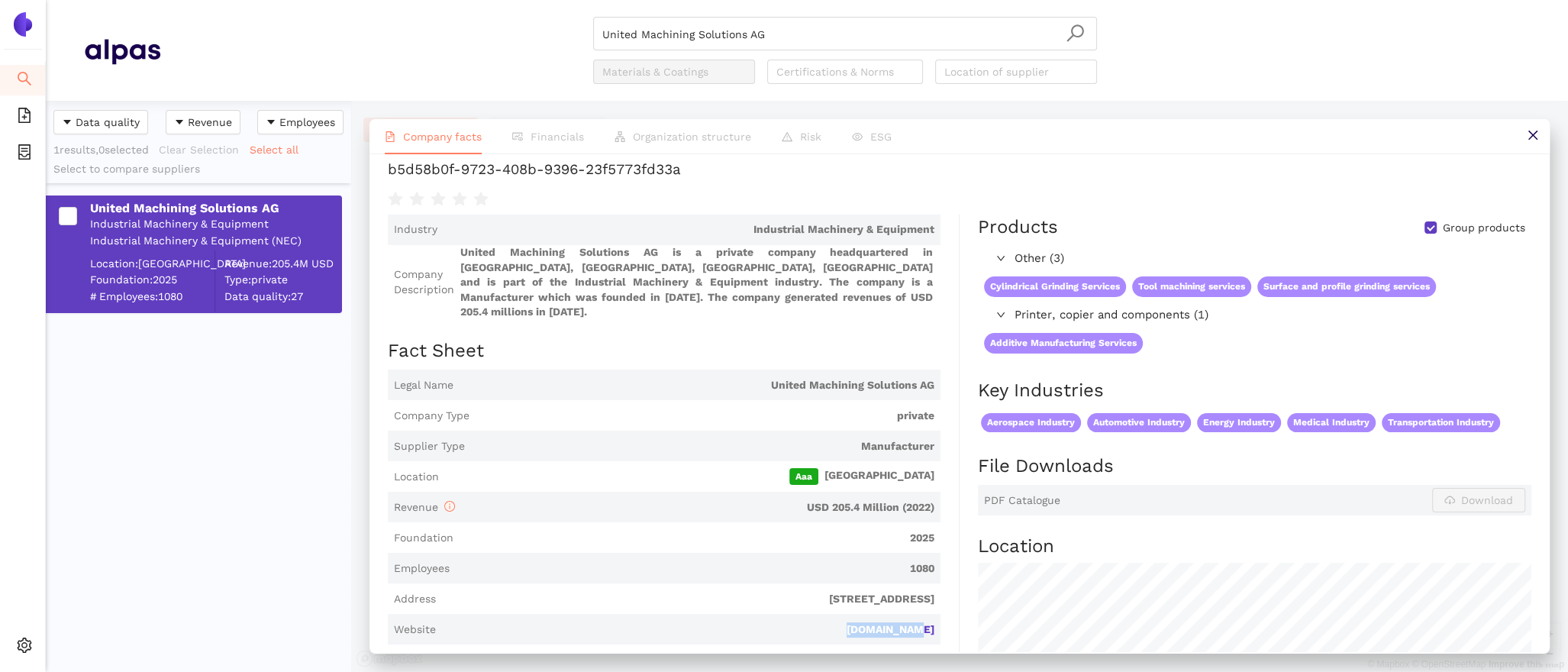
scroll to position [0, 0]
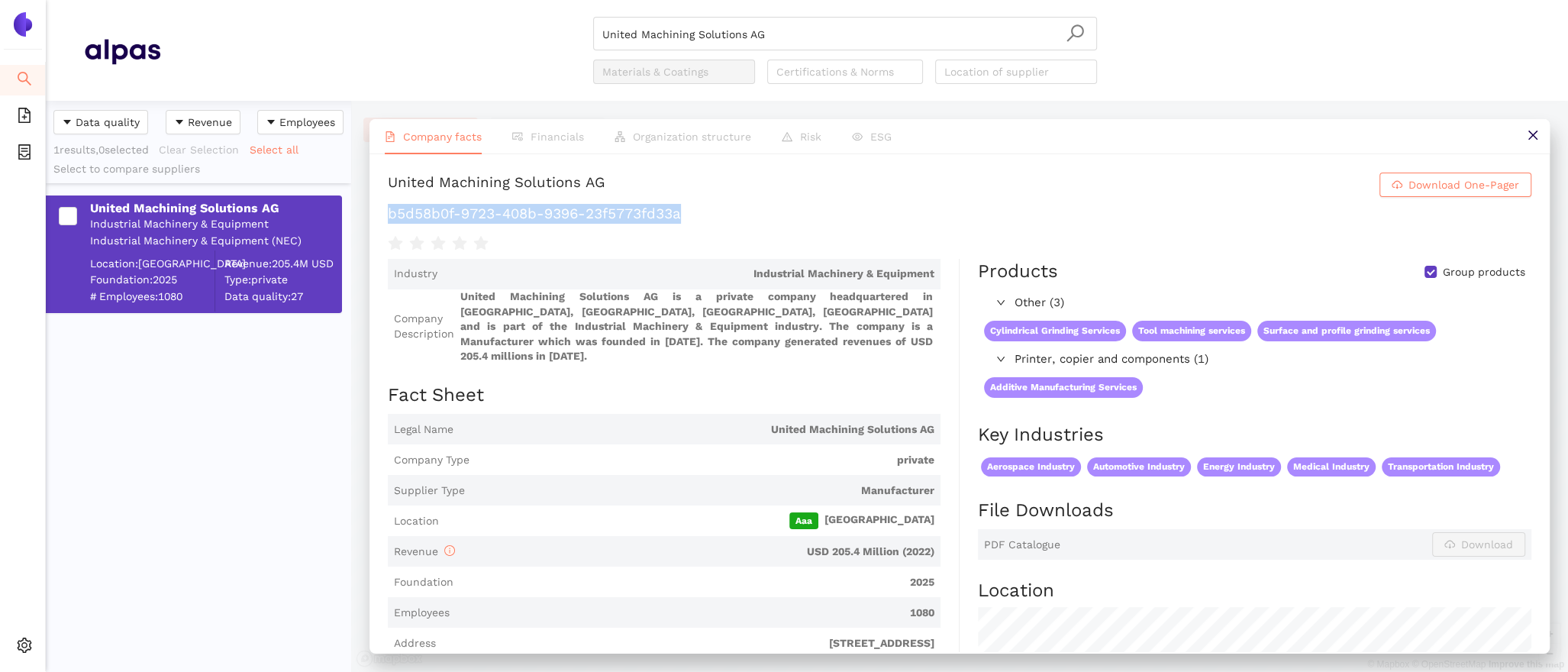
drag, startPoint x: 694, startPoint y: 217, endPoint x: 370, endPoint y: 200, distance: 324.4
click at [370, 200] on div "United Machining Solutions AG Download One-Pager b5d58b0f-9723-408b-9396-23f577…" at bounding box center [959, 402] width 1180 height 498
copy h1 "b5d58b0f-9723-408b-9396-23f5773fd33a"
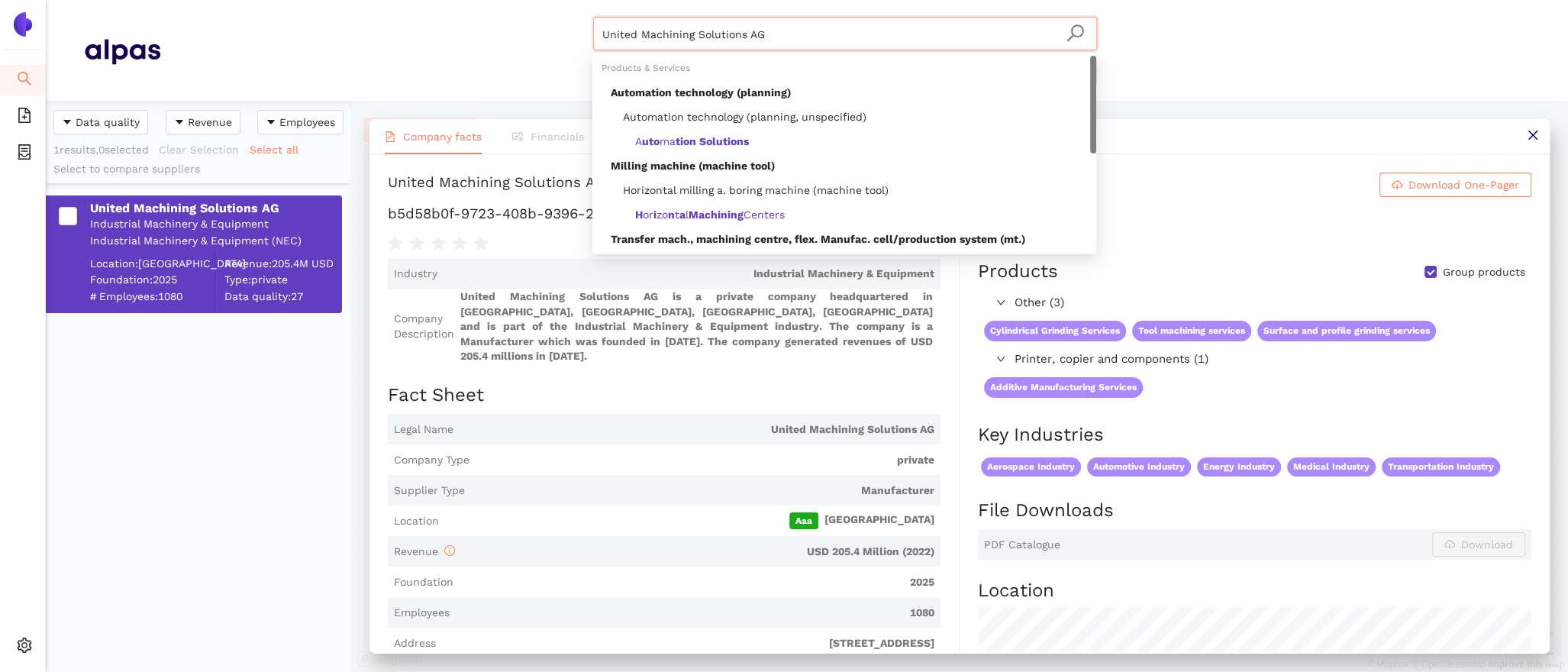
drag, startPoint x: 793, startPoint y: 38, endPoint x: 411, endPoint y: 36, distance: 382.0
click at [420, 36] on div "United Machining Solutions AG Materials & Coatings Certifications & Norms Locat…" at bounding box center [845, 50] width 1369 height 67
paste input "Waldemar Loeser GmbH & Co. K"
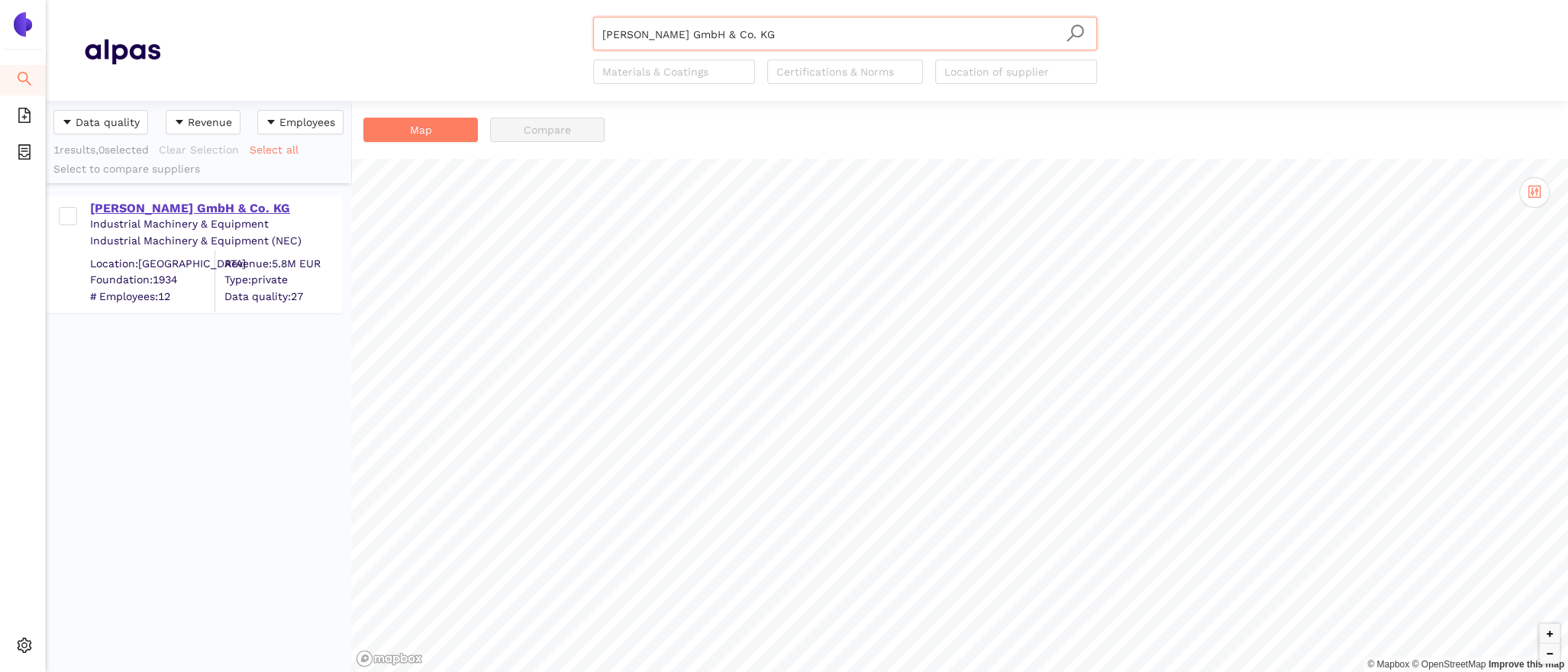
type input "Waldemar Loeser GmbH & Co. KG"
click at [237, 200] on div "Waldemar Loeser GmbH & Co. KG" at bounding box center [215, 207] width 251 height 17
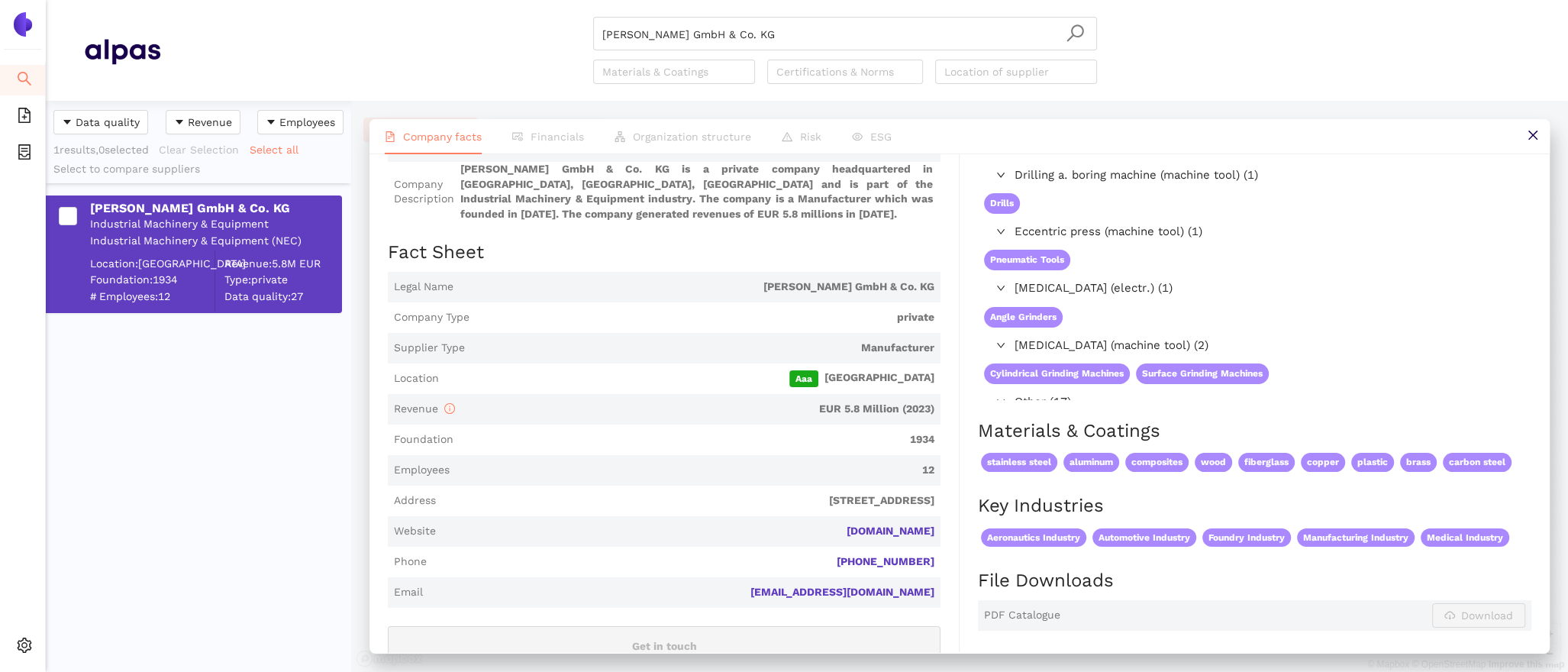
scroll to position [362, 0]
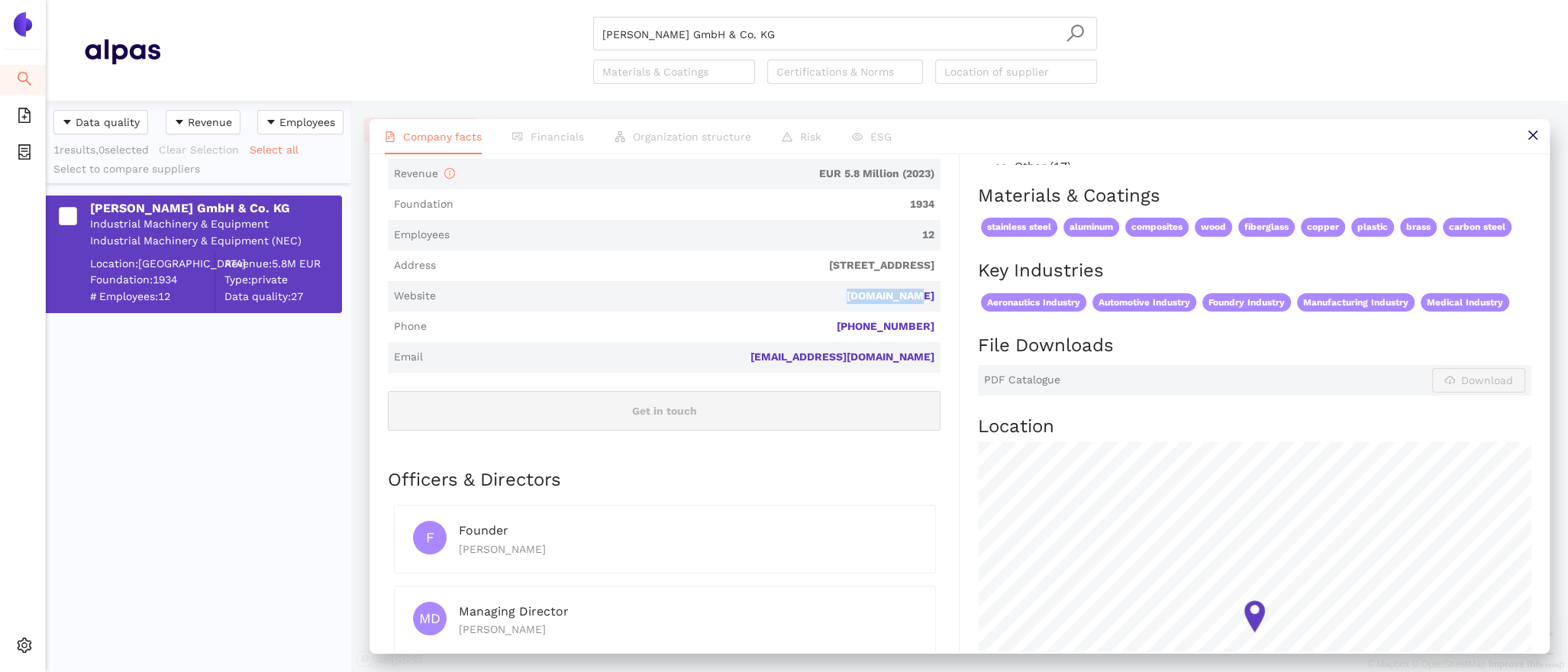
drag, startPoint x: 939, startPoint y: 305, endPoint x: 861, endPoint y: 296, distance: 78.5
click at [861, 296] on span "Website wloeser.com" at bounding box center [663, 296] width 553 height 31
copy link "wloeser.com"
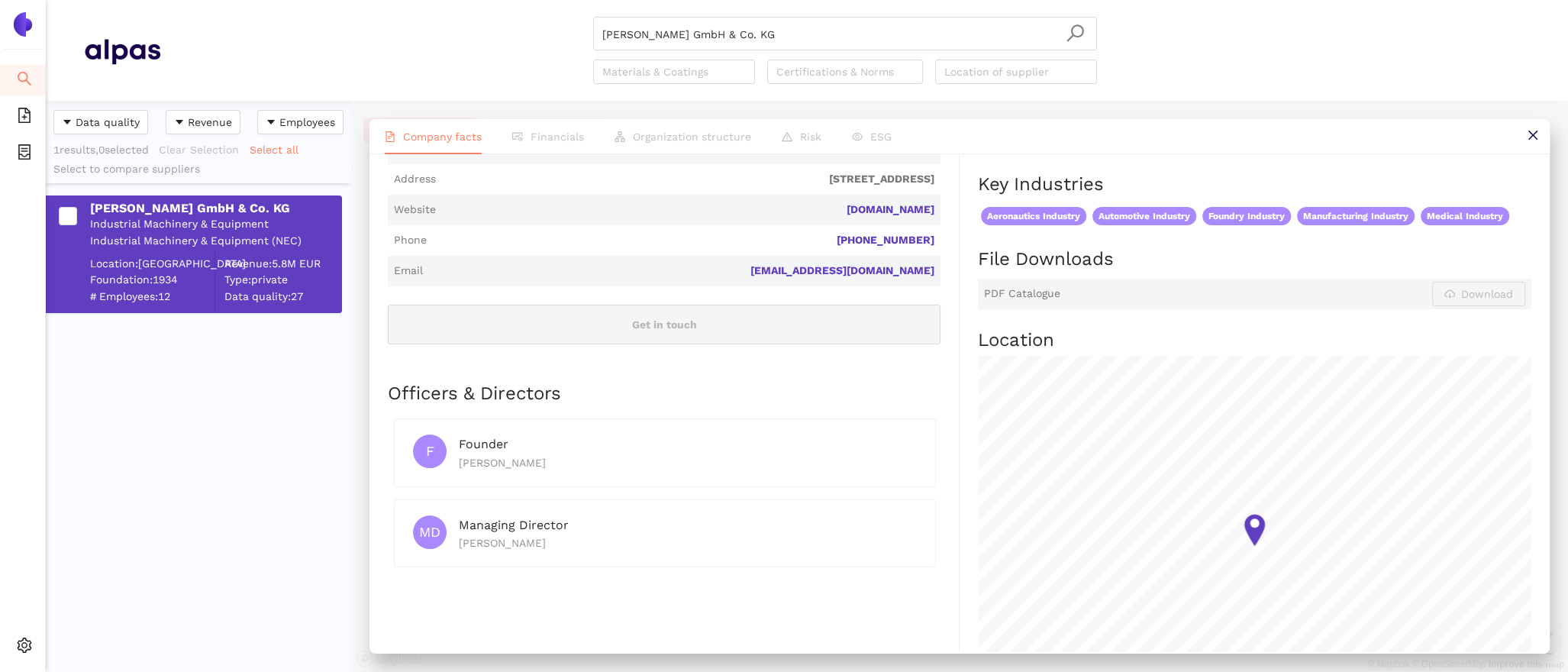
click at [591, 284] on span "Email info@wloeser.com" at bounding box center [663, 270] width 553 height 31
